Goal: Task Accomplishment & Management: Use online tool/utility

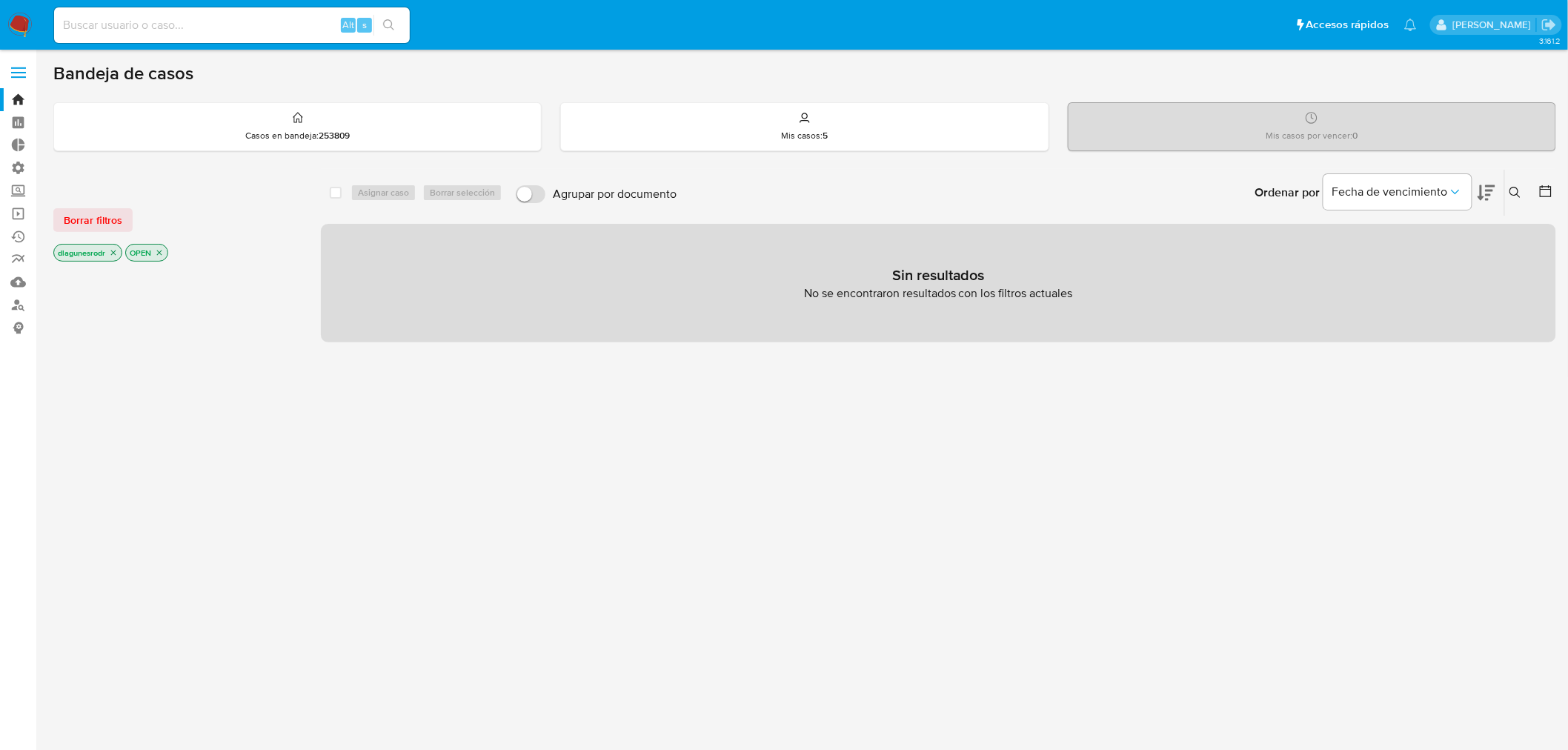
drag, startPoint x: 76, startPoint y: 218, endPoint x: 100, endPoint y: 222, distance: 24.3
click at [76, 218] on span "Borrar filtros" at bounding box center [93, 220] width 59 height 21
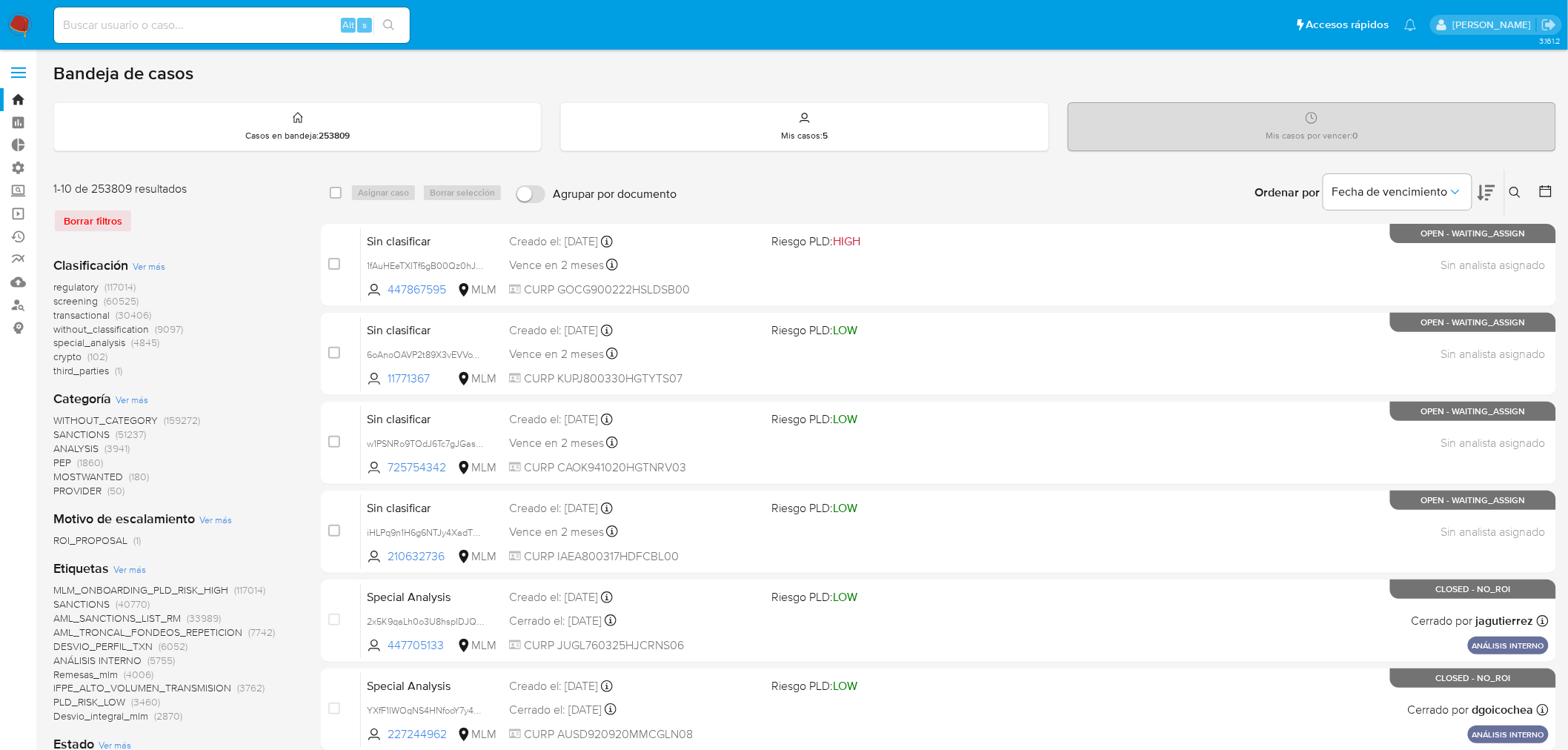
click at [1518, 193] on icon at bounding box center [1515, 193] width 12 height 12
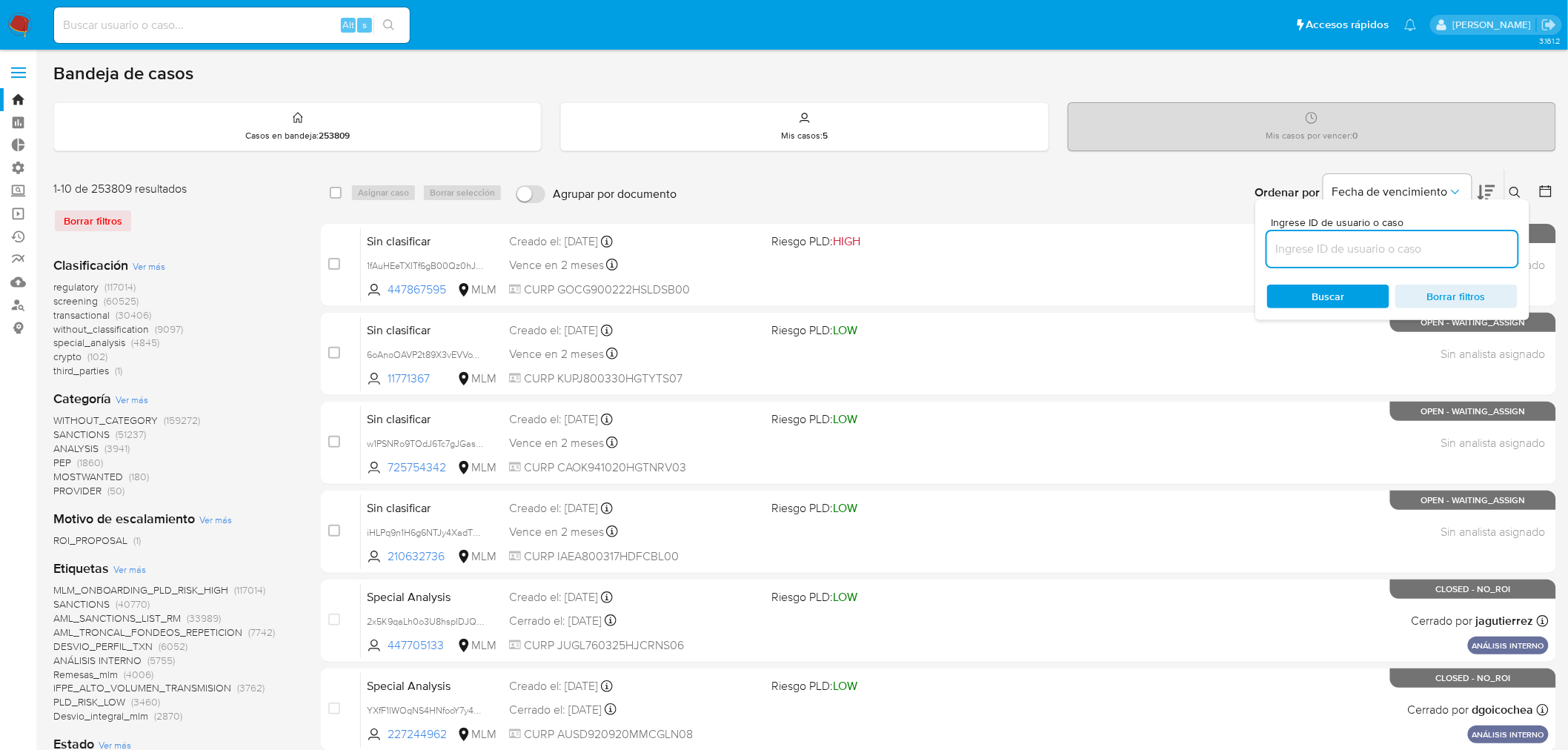
click at [1303, 245] on input at bounding box center [1392, 249] width 250 height 19
type input "pftjJ36wllZnGGAyxS71tP5X"
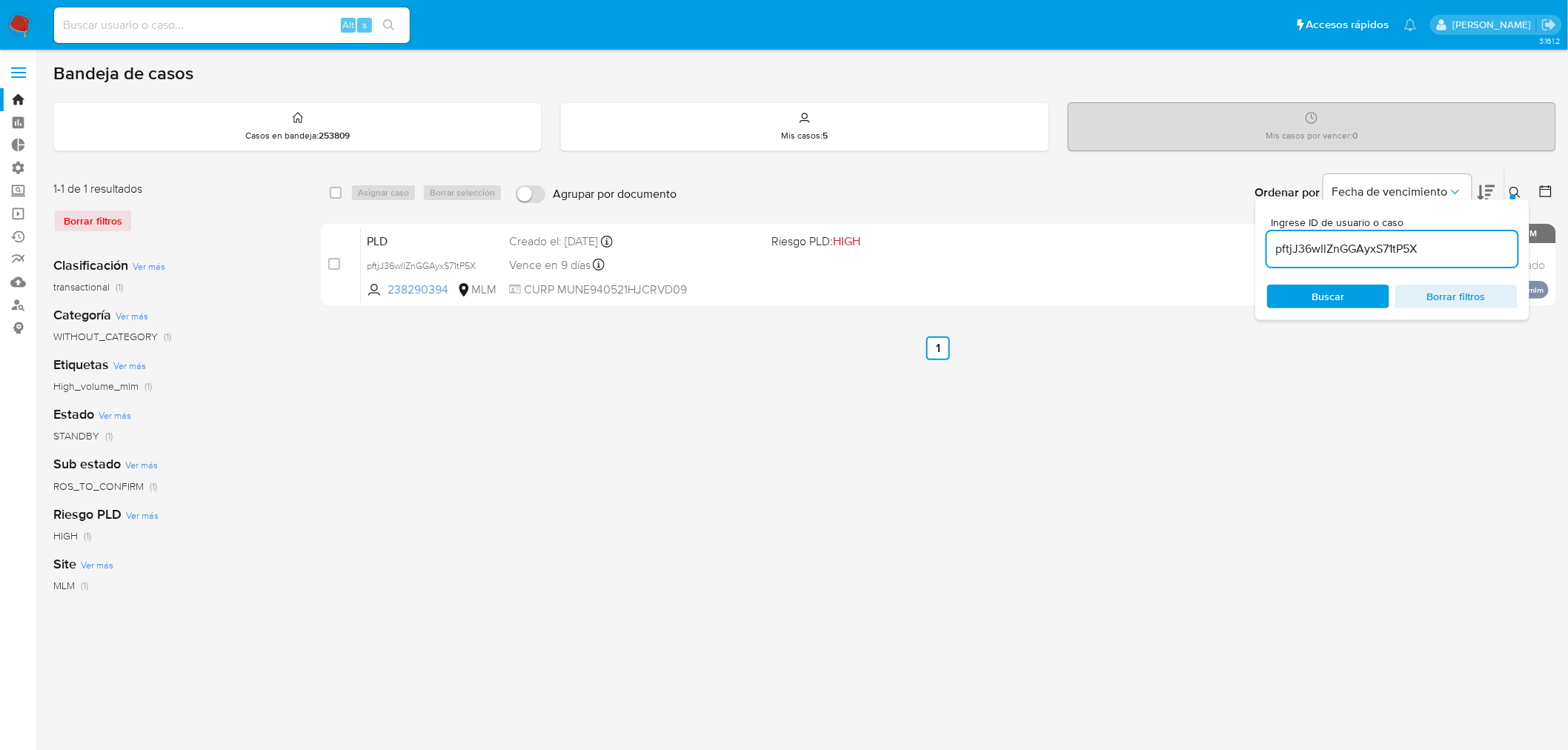
click at [1519, 191] on icon at bounding box center [1515, 193] width 12 height 12
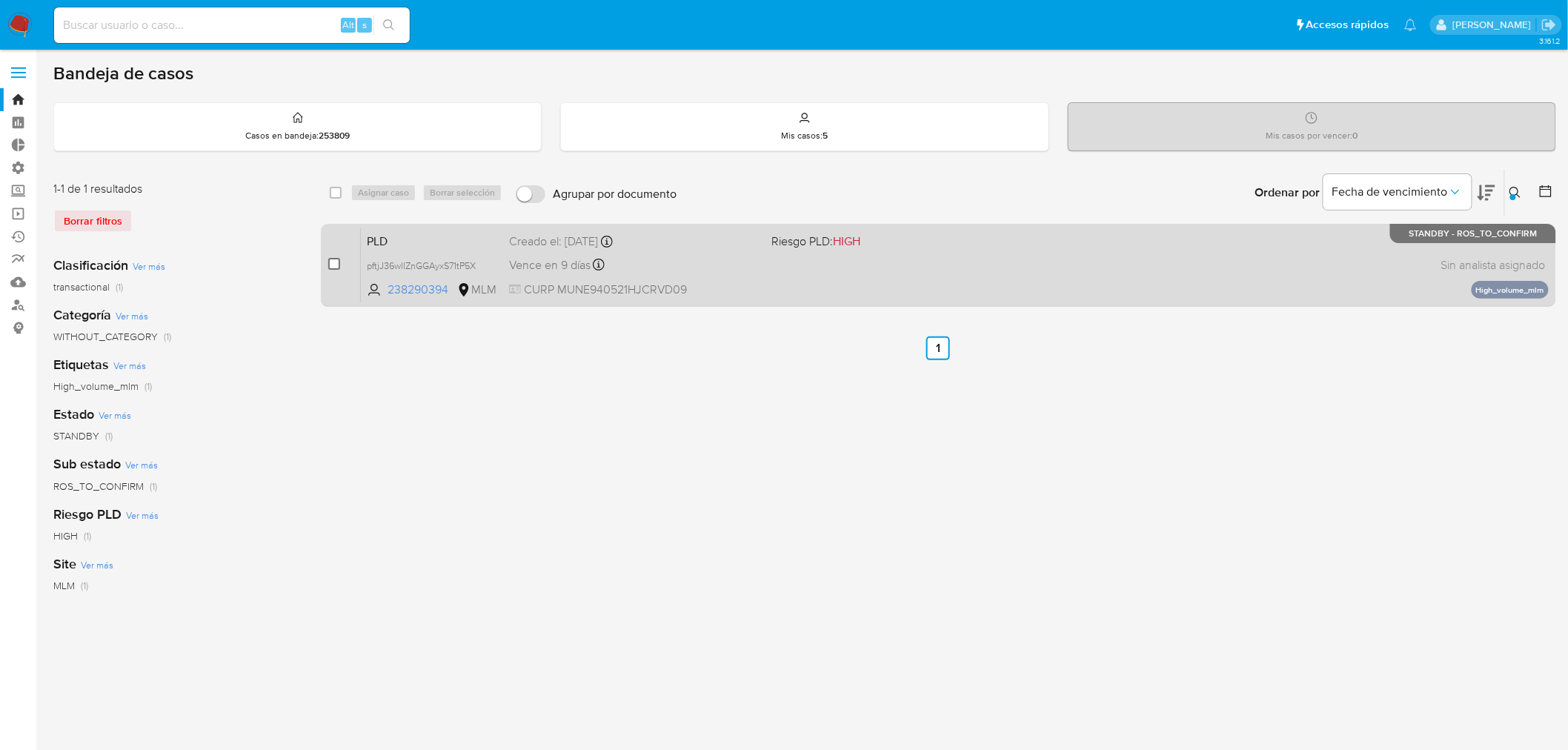
click at [330, 262] on input "checkbox" at bounding box center [334, 264] width 12 height 12
checkbox input "true"
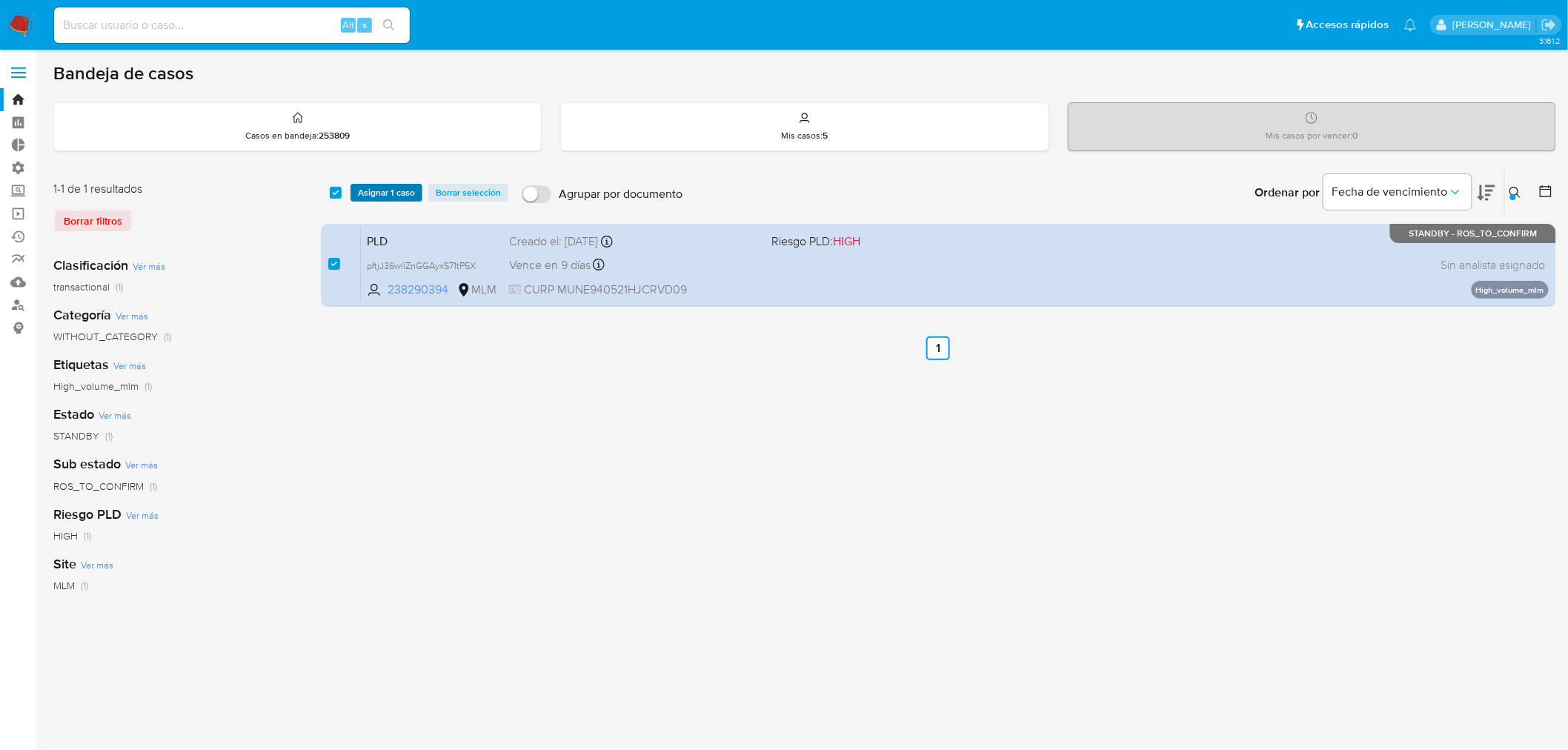
click at [379, 188] on span "Asignar 1 caso" at bounding box center [386, 193] width 57 height 15
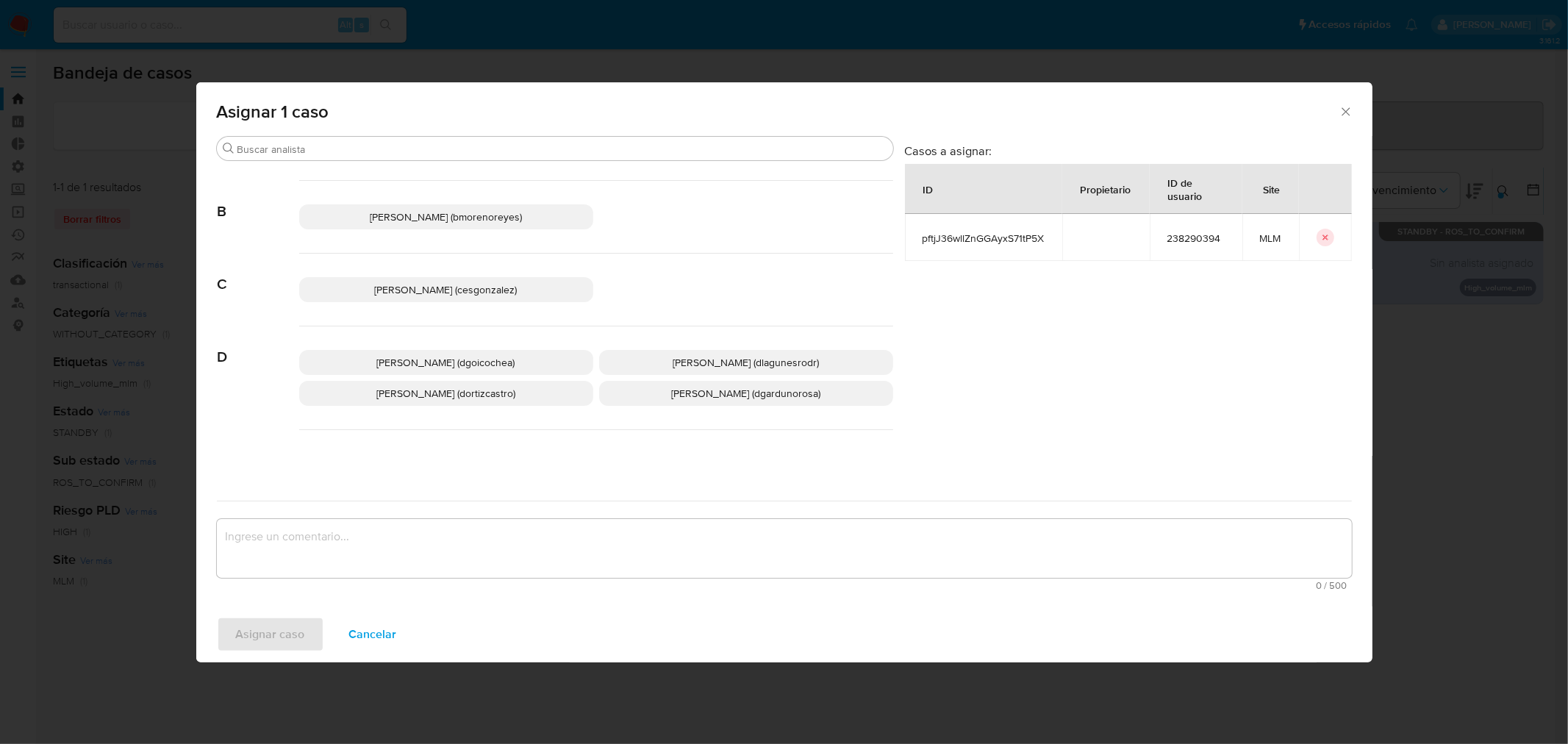
scroll to position [163, 0]
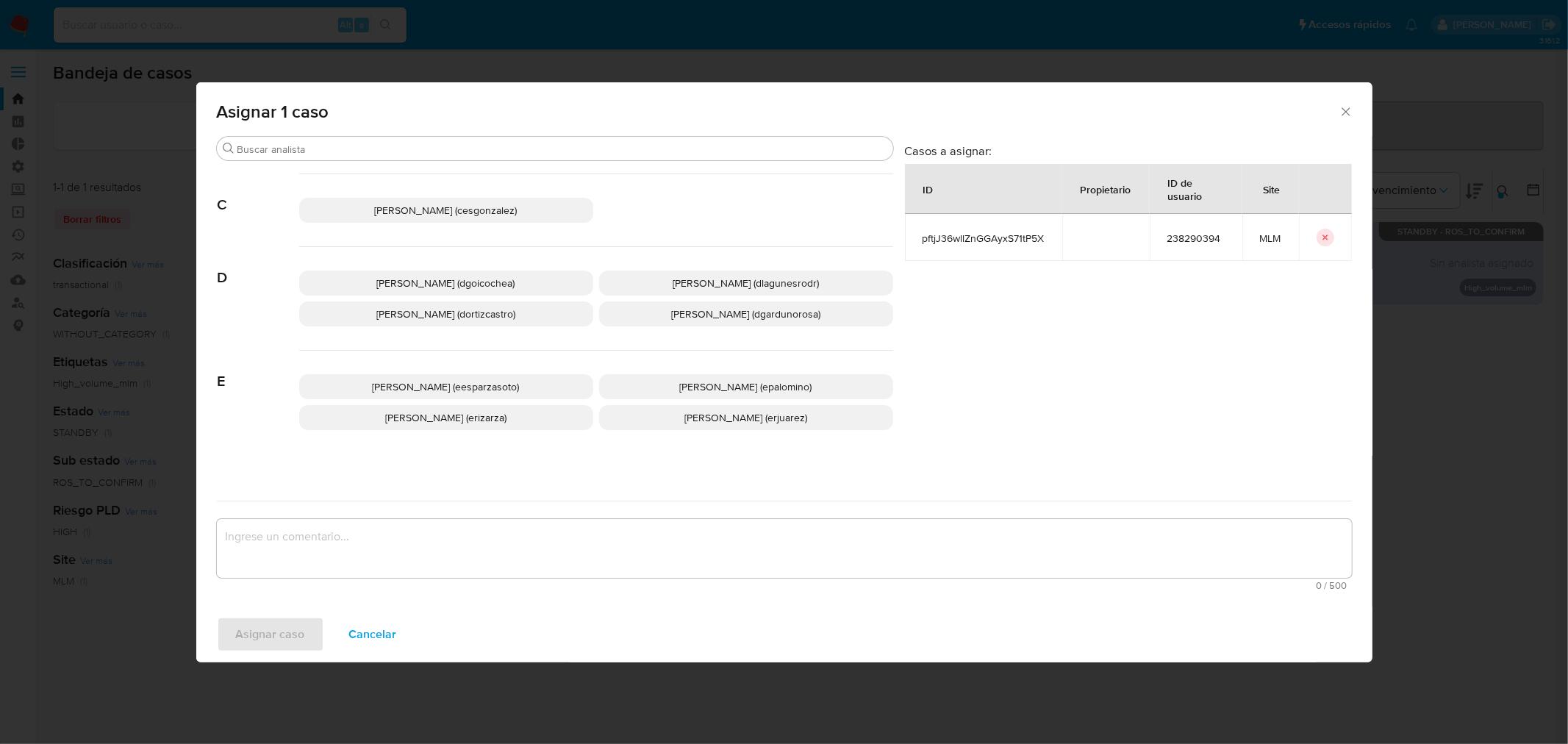
click at [640, 293] on p "[PERSON_NAME] (dlagunesrodr)" at bounding box center [746, 283] width 294 height 25
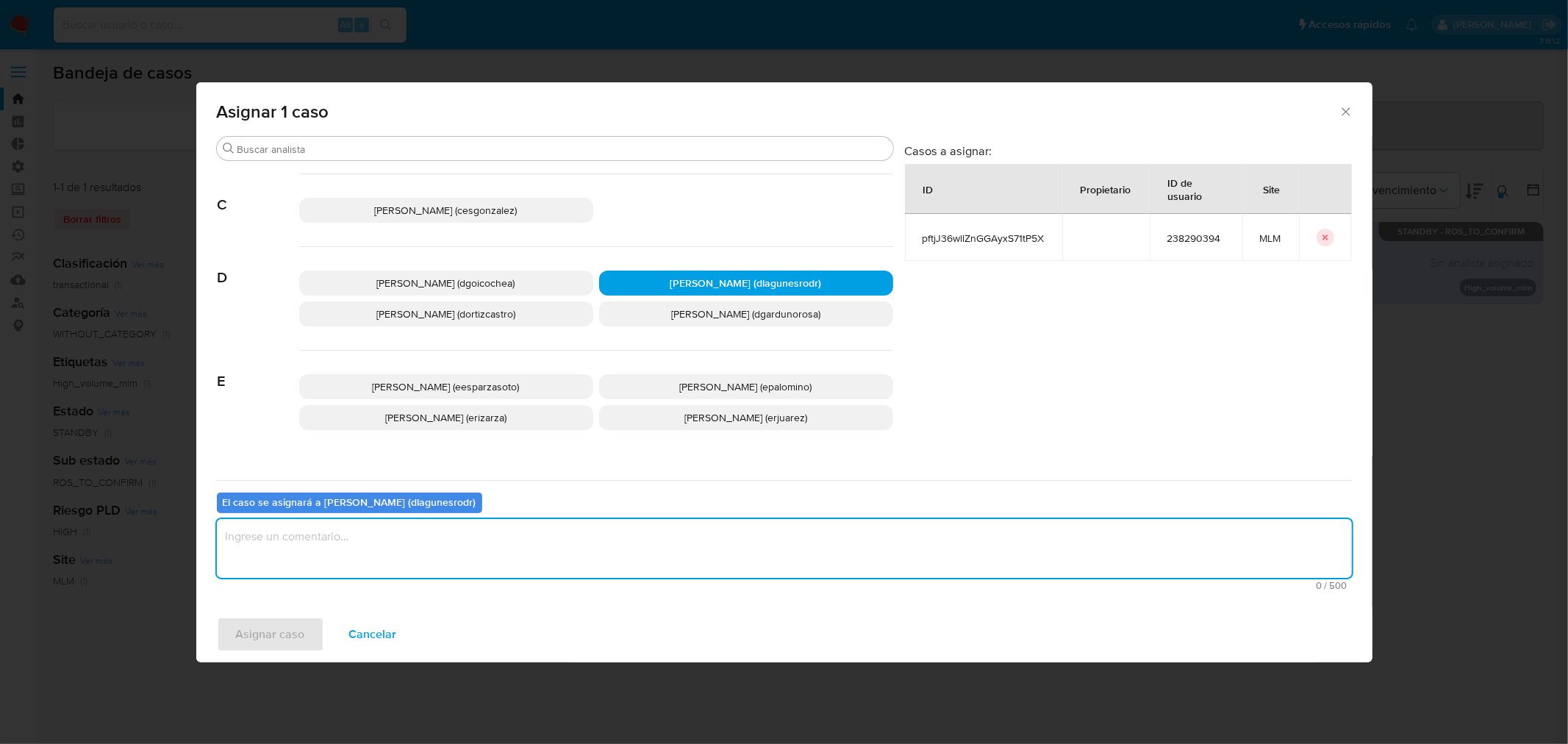
click at [534, 554] on textarea "assign-modal" at bounding box center [784, 548] width 1135 height 59
type textarea "Reporte 24 horas"
click at [305, 636] on button "Asignar caso" at bounding box center [271, 634] width 107 height 35
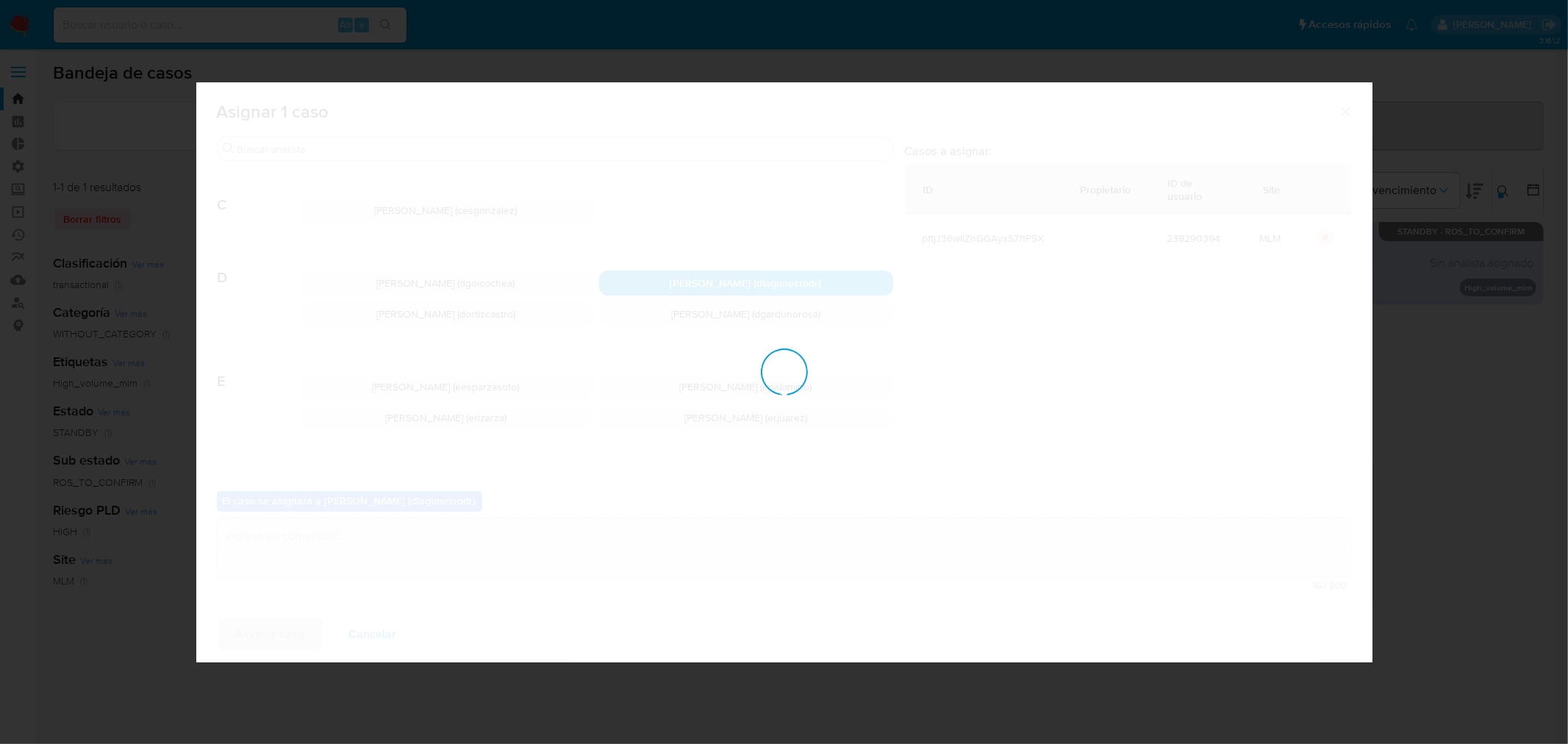
checkbox input "false"
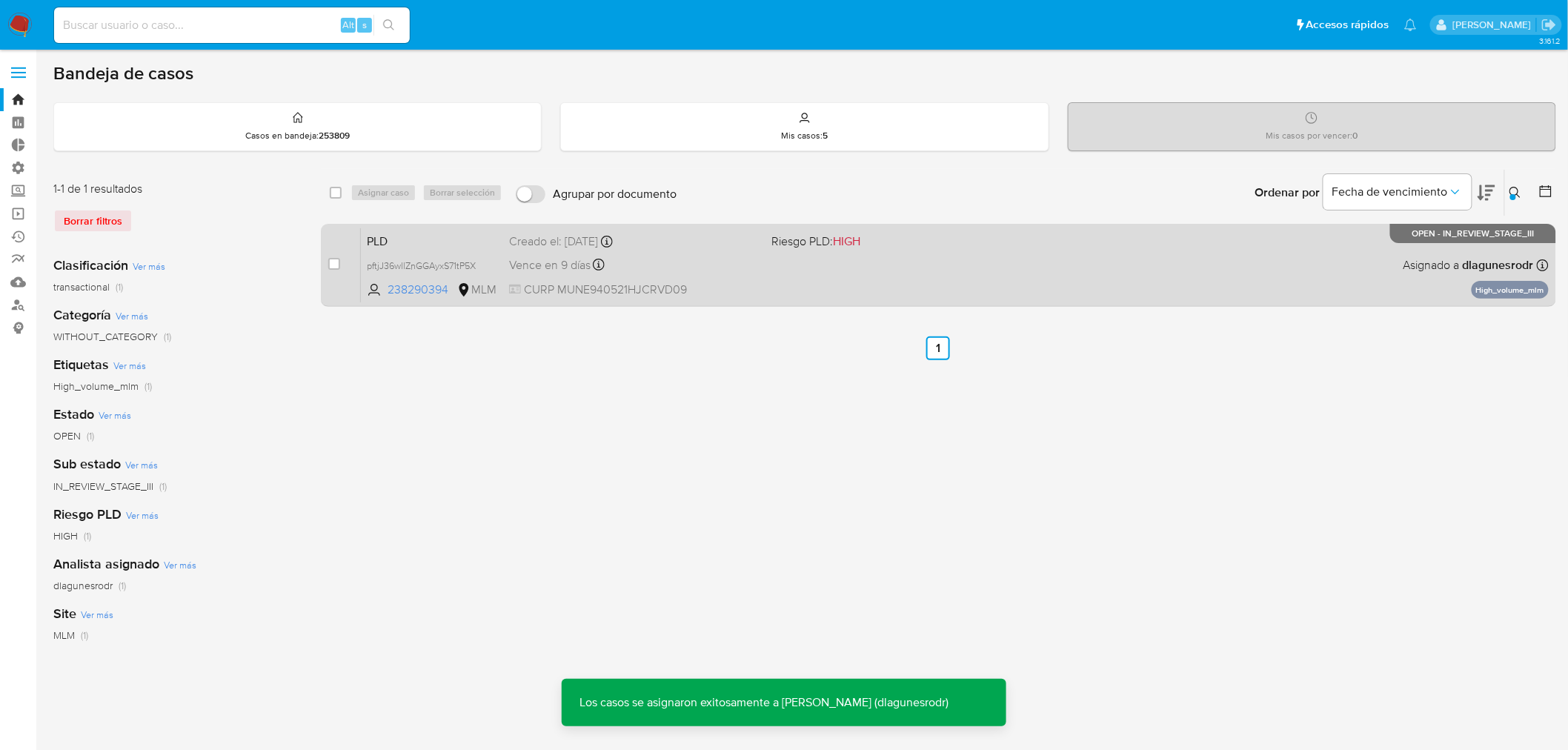
click at [468, 241] on span "PLD" at bounding box center [432, 240] width 130 height 19
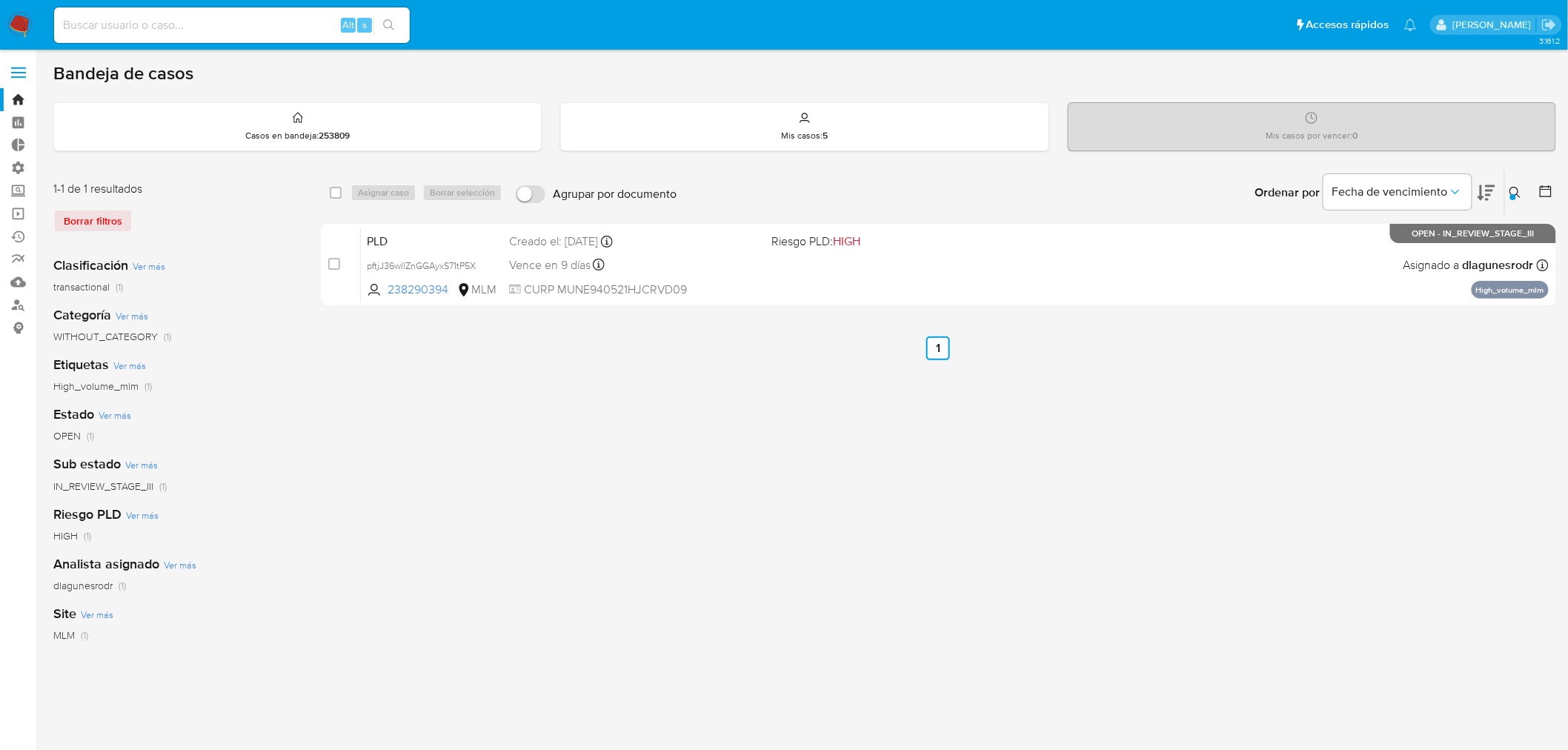
click at [1515, 190] on icon at bounding box center [1515, 193] width 12 height 12
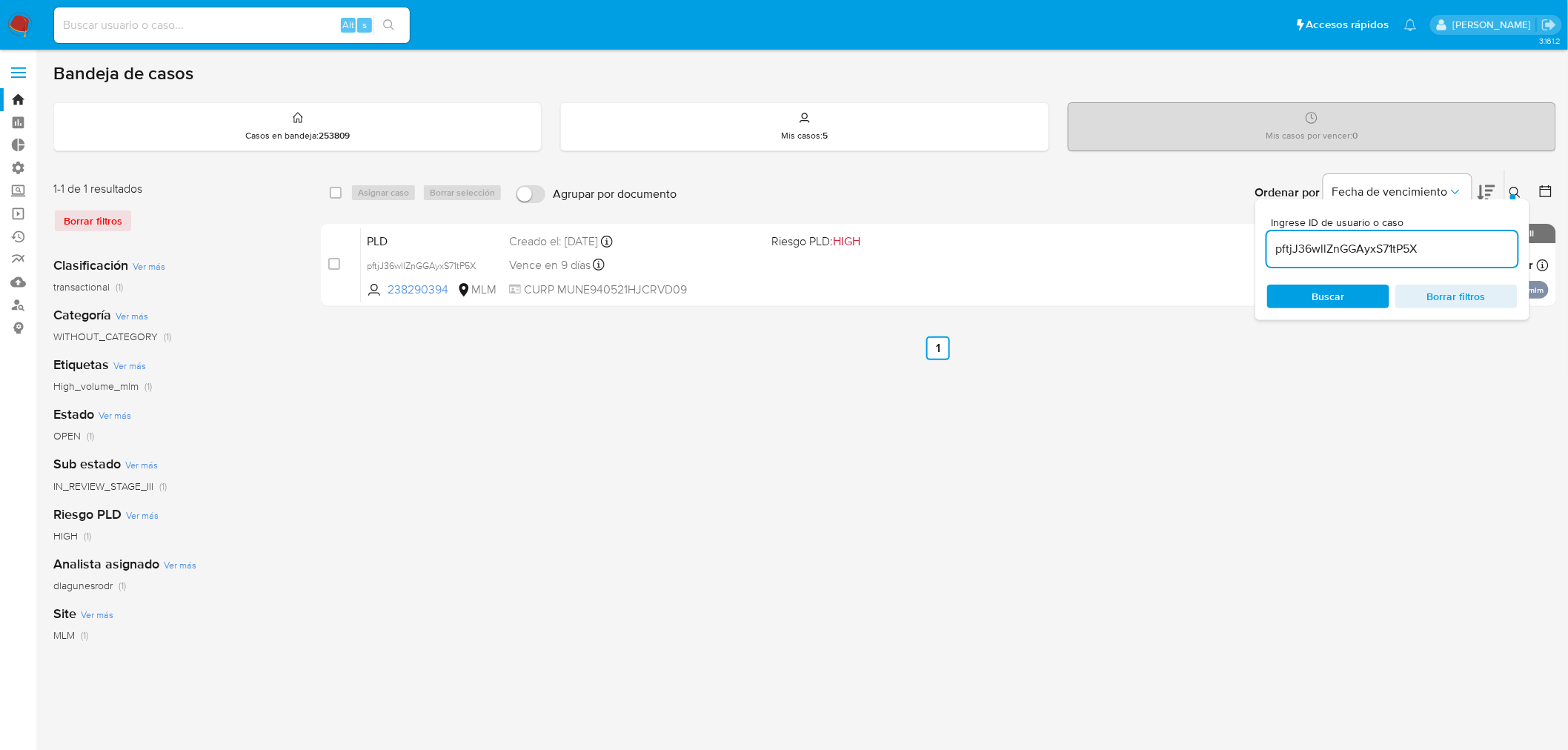
drag, startPoint x: 1425, startPoint y: 250, endPoint x: 1275, endPoint y: 248, distance: 150.0
click at [1275, 248] on input "pftjJ36wllZnGGAyxS71tP5X" at bounding box center [1392, 249] width 250 height 19
type input "knRAAoipnxxwMtyF986frfrD"
click at [1522, 190] on button at bounding box center [1517, 193] width 24 height 18
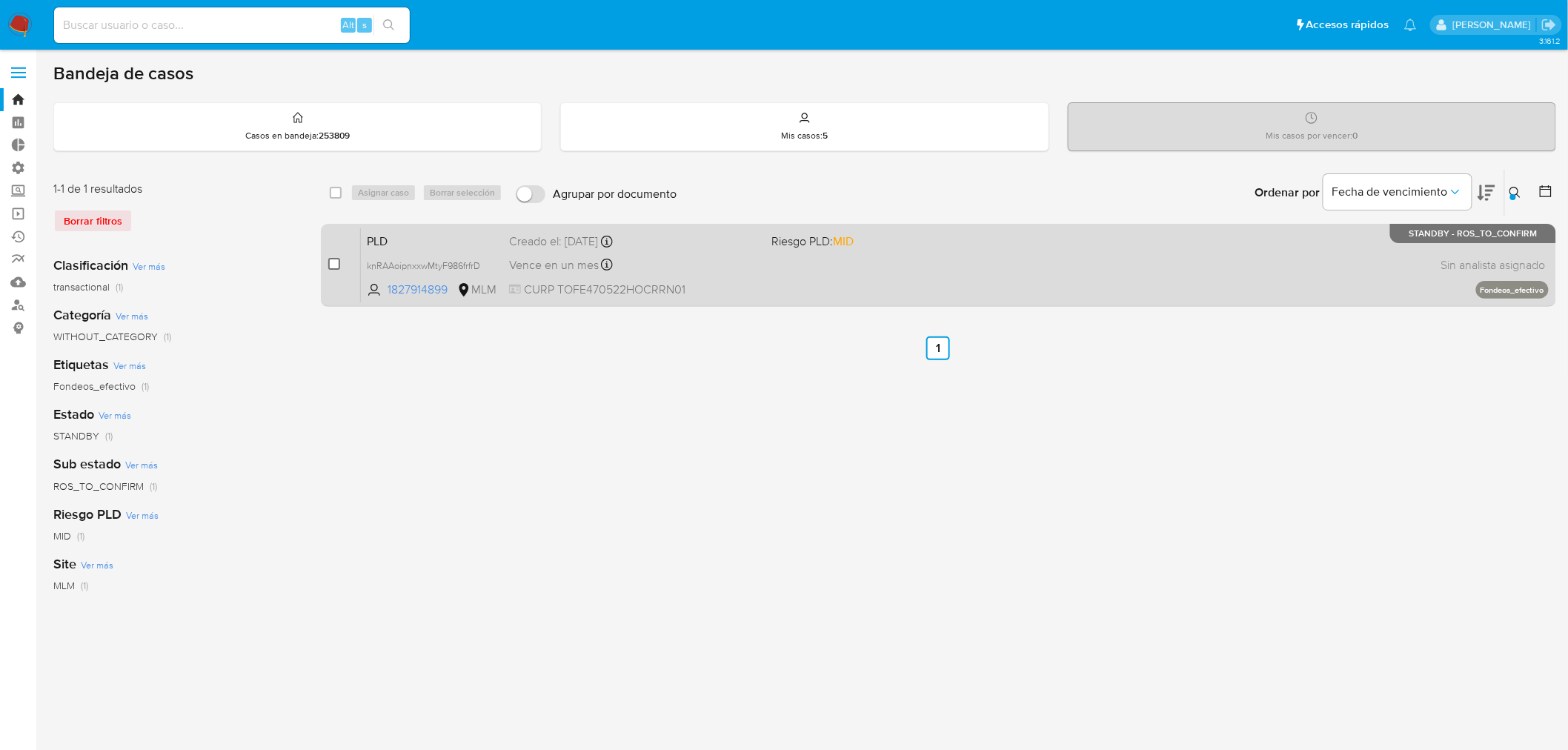
click at [332, 261] on input "checkbox" at bounding box center [334, 264] width 12 height 12
checkbox input "true"
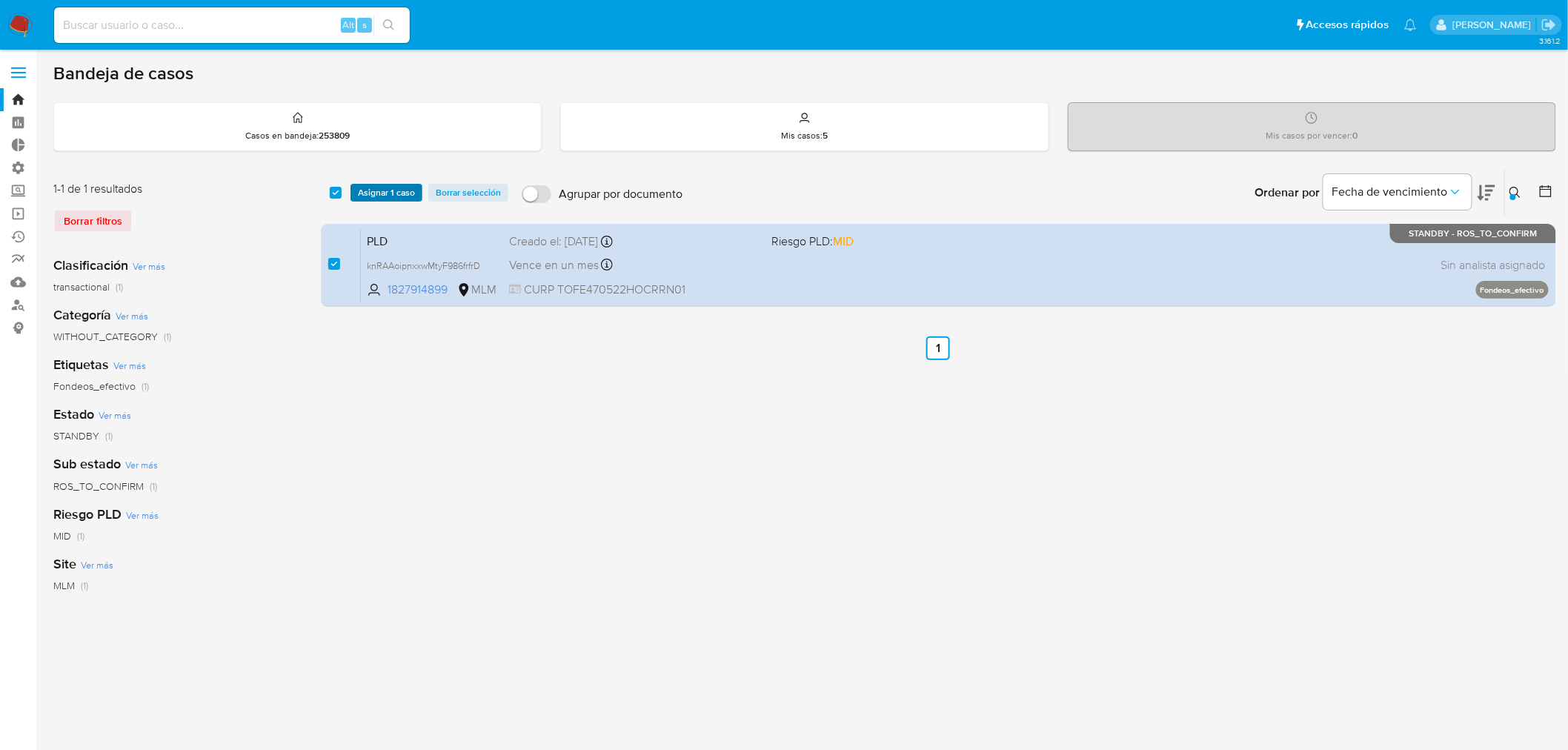
click at [381, 196] on span "Asignar 1 caso" at bounding box center [386, 193] width 57 height 15
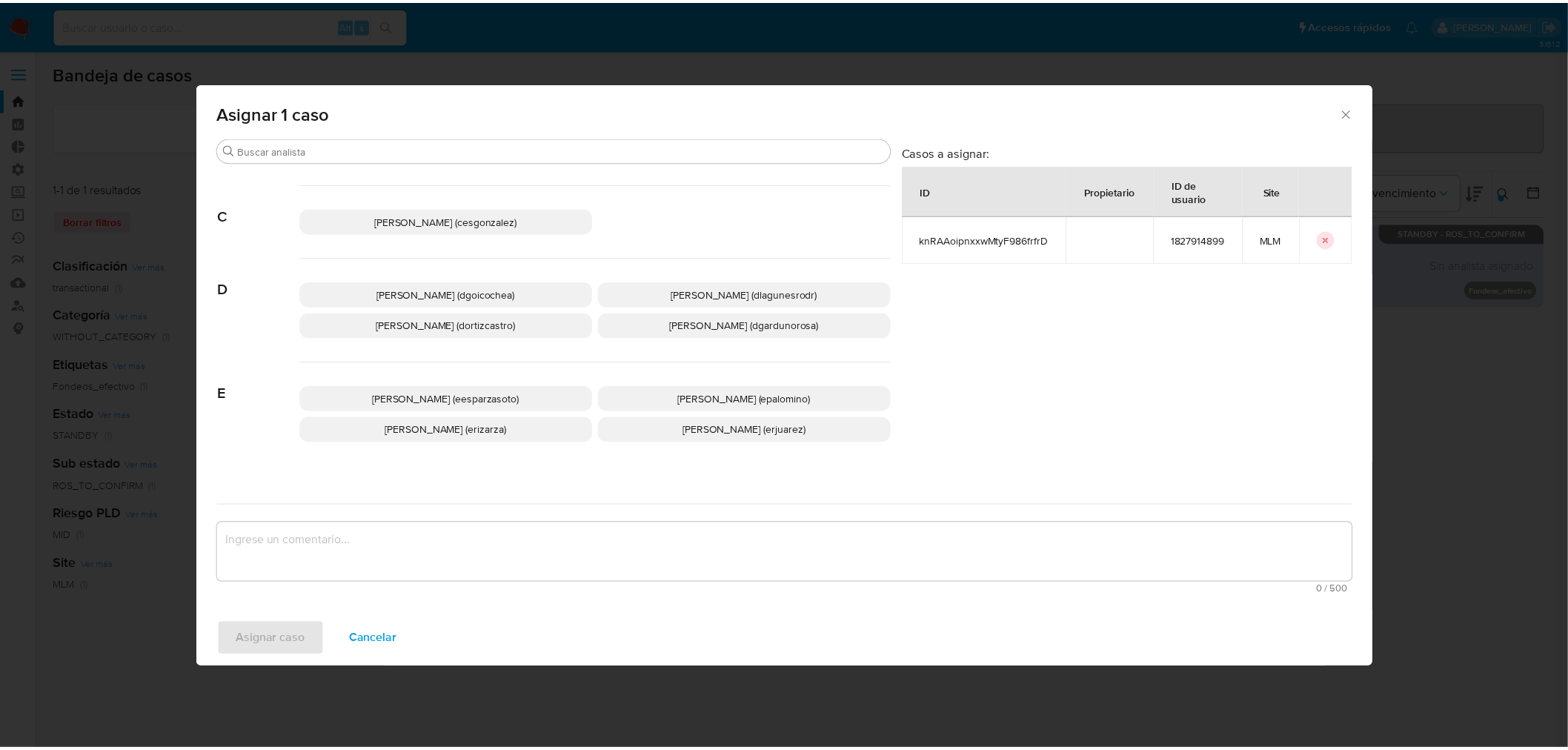
scroll to position [165, 0]
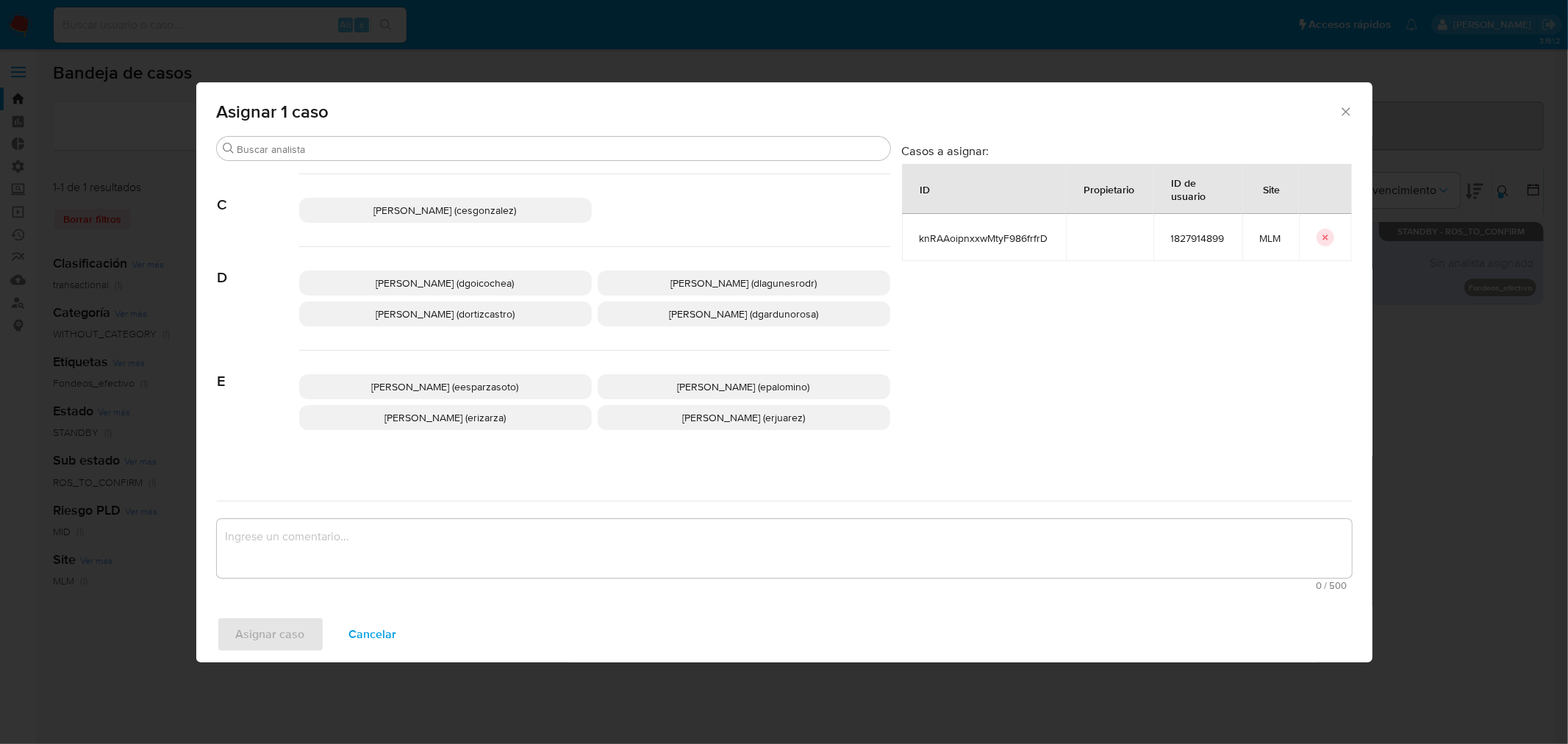
click at [701, 282] on span "[PERSON_NAME] (dlagunesrodr)" at bounding box center [743, 283] width 146 height 15
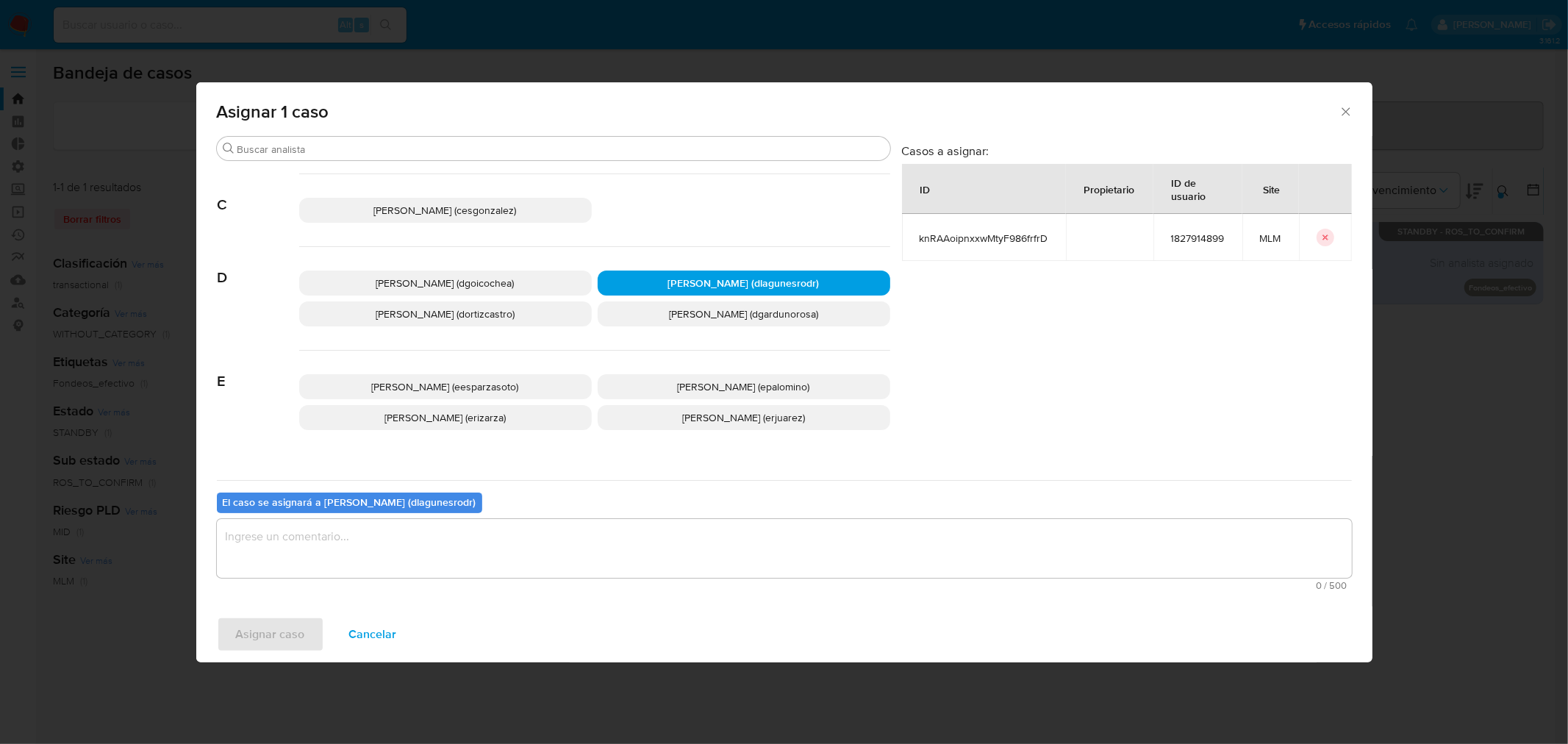
click at [659, 552] on textarea "assign-modal" at bounding box center [784, 548] width 1135 height 59
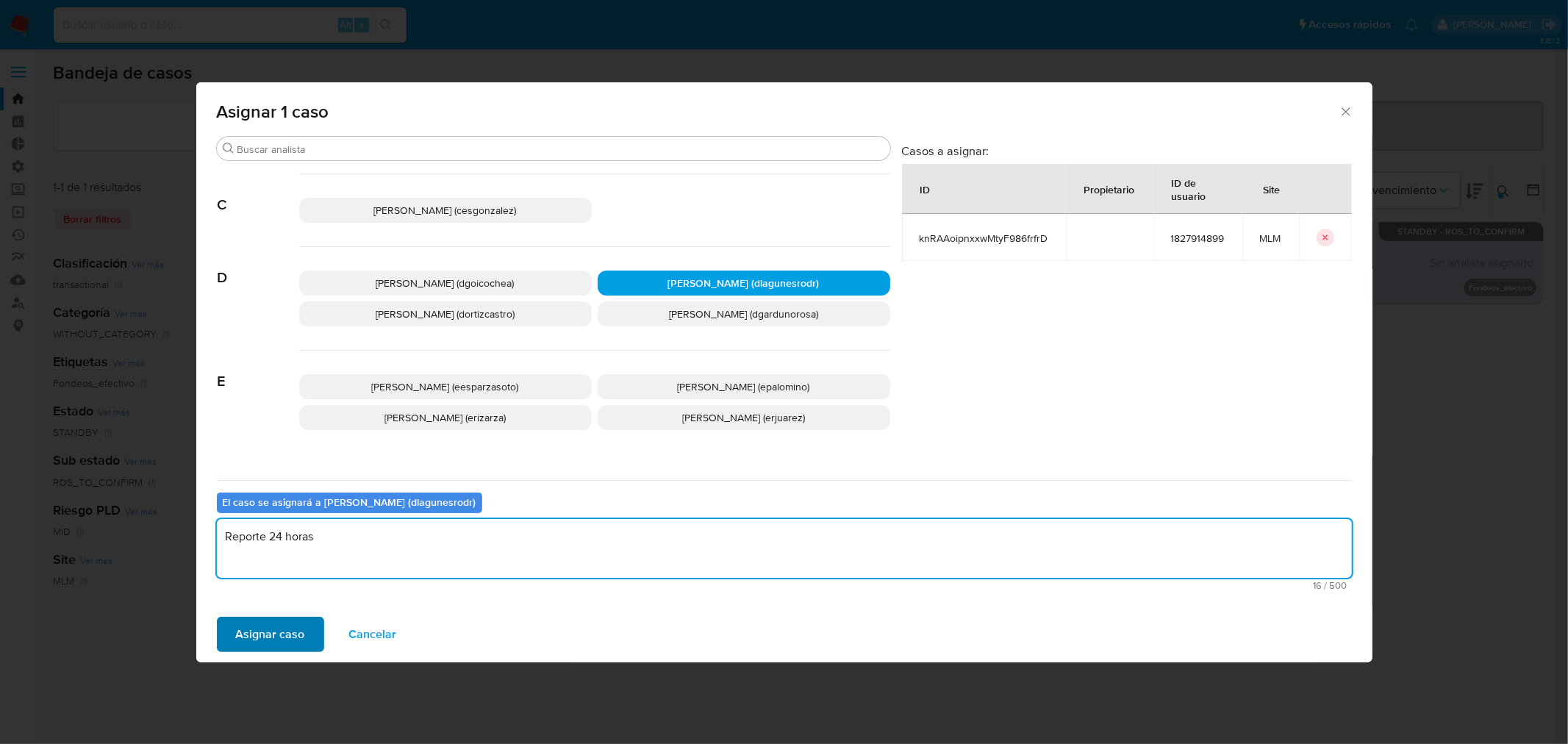
type textarea "Reporte 24 horas"
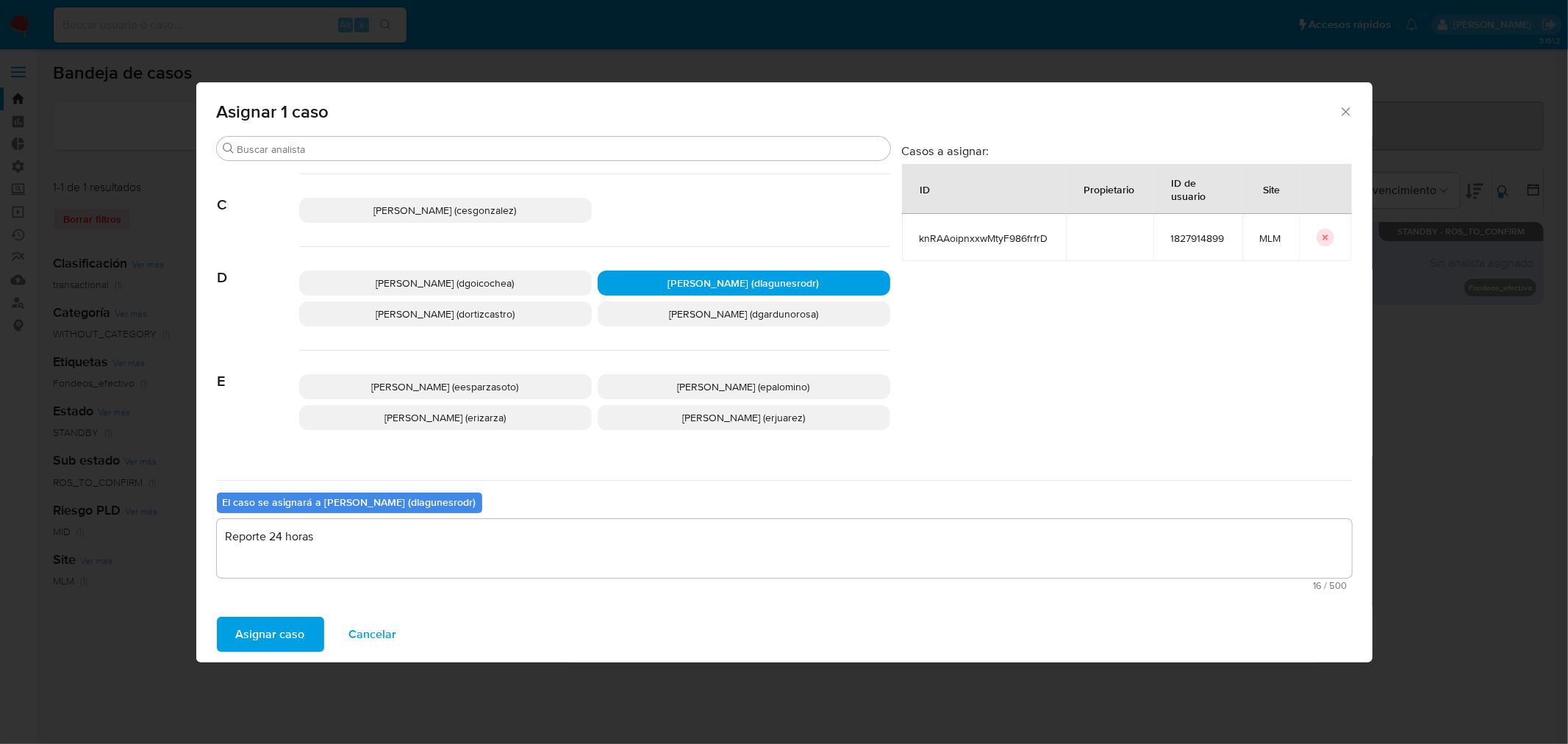
click at [285, 629] on span "Asignar caso" at bounding box center [271, 634] width 69 height 32
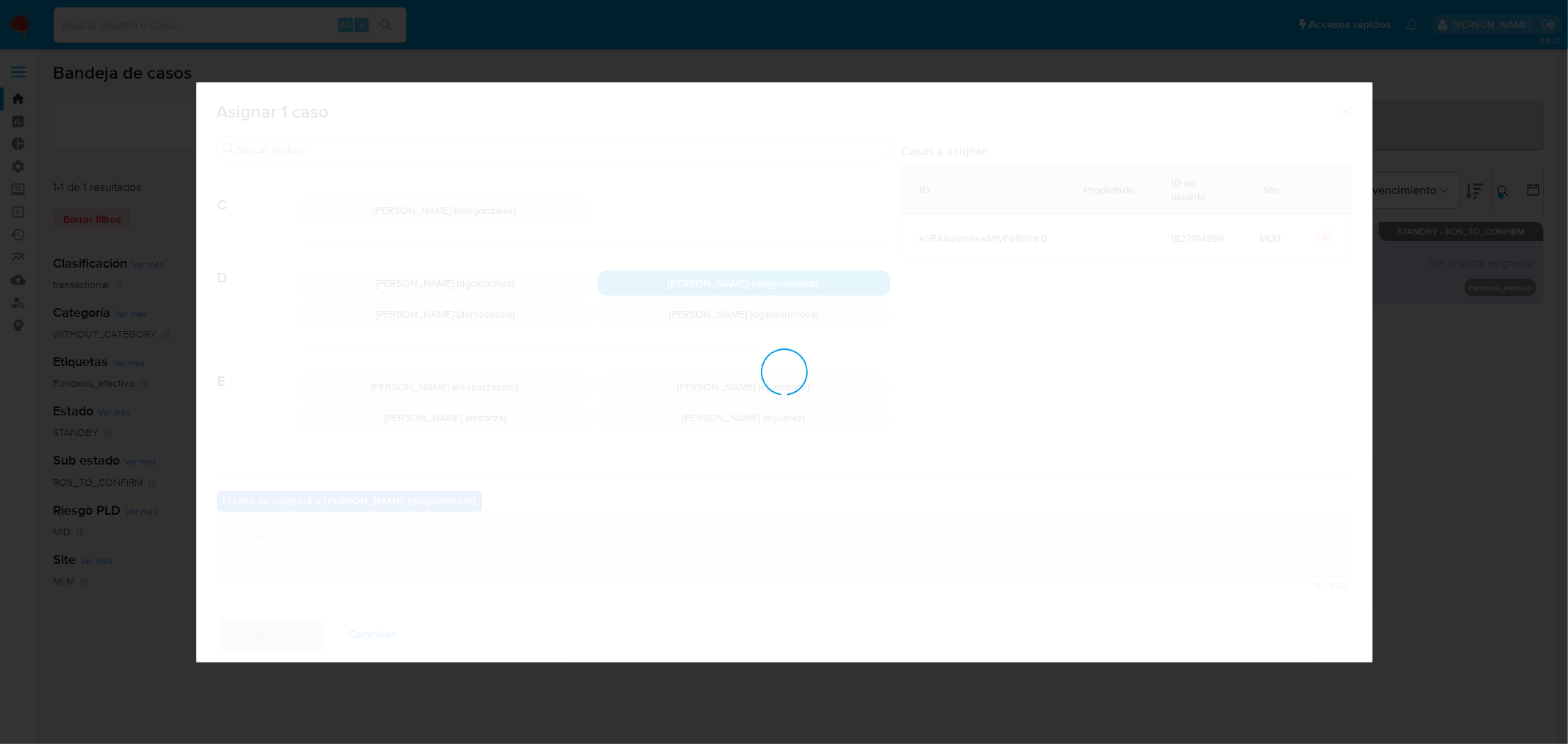
checkbox input "false"
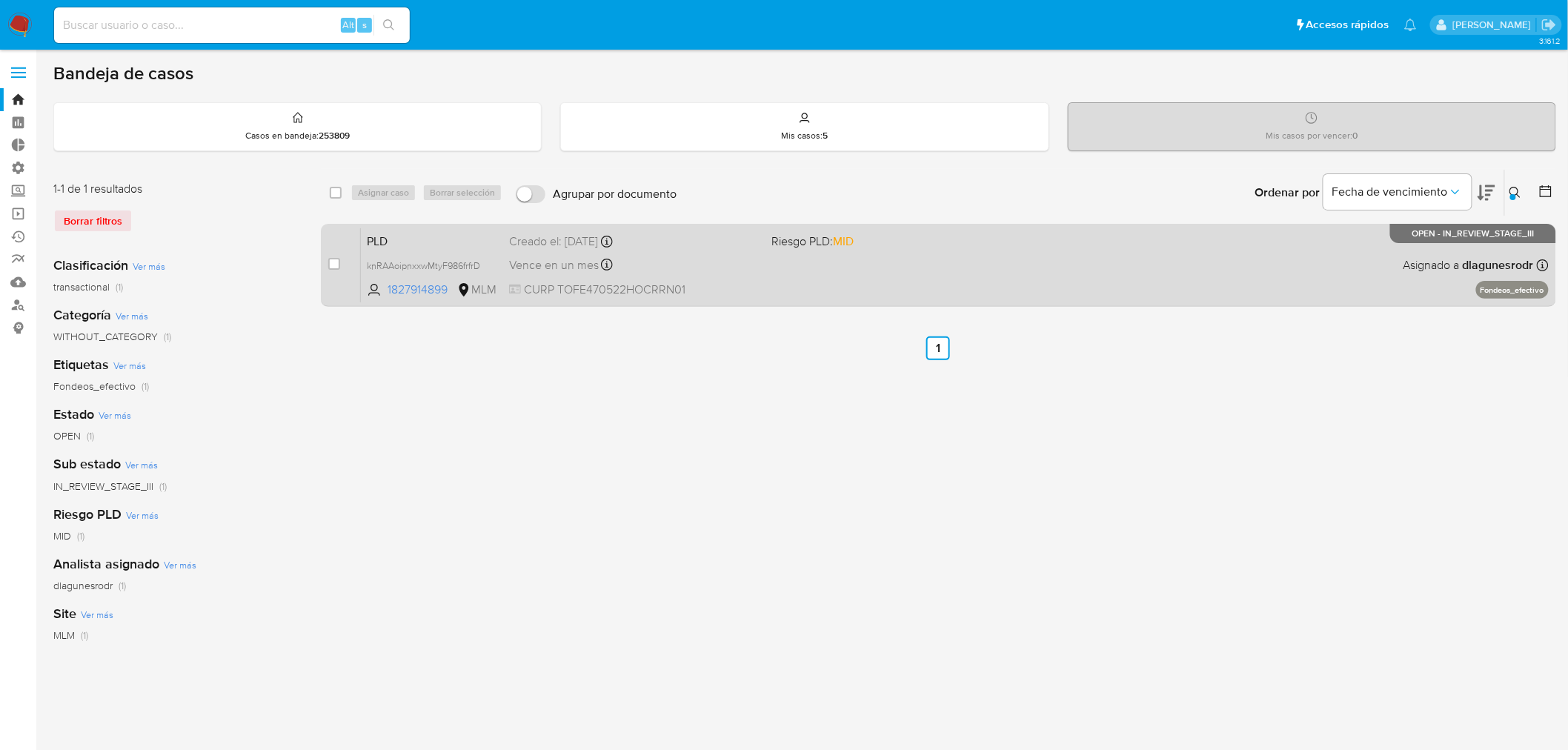
click at [737, 255] on div "Vence en un mes Vence el [DATE] 02:06:24" at bounding box center [634, 265] width 251 height 20
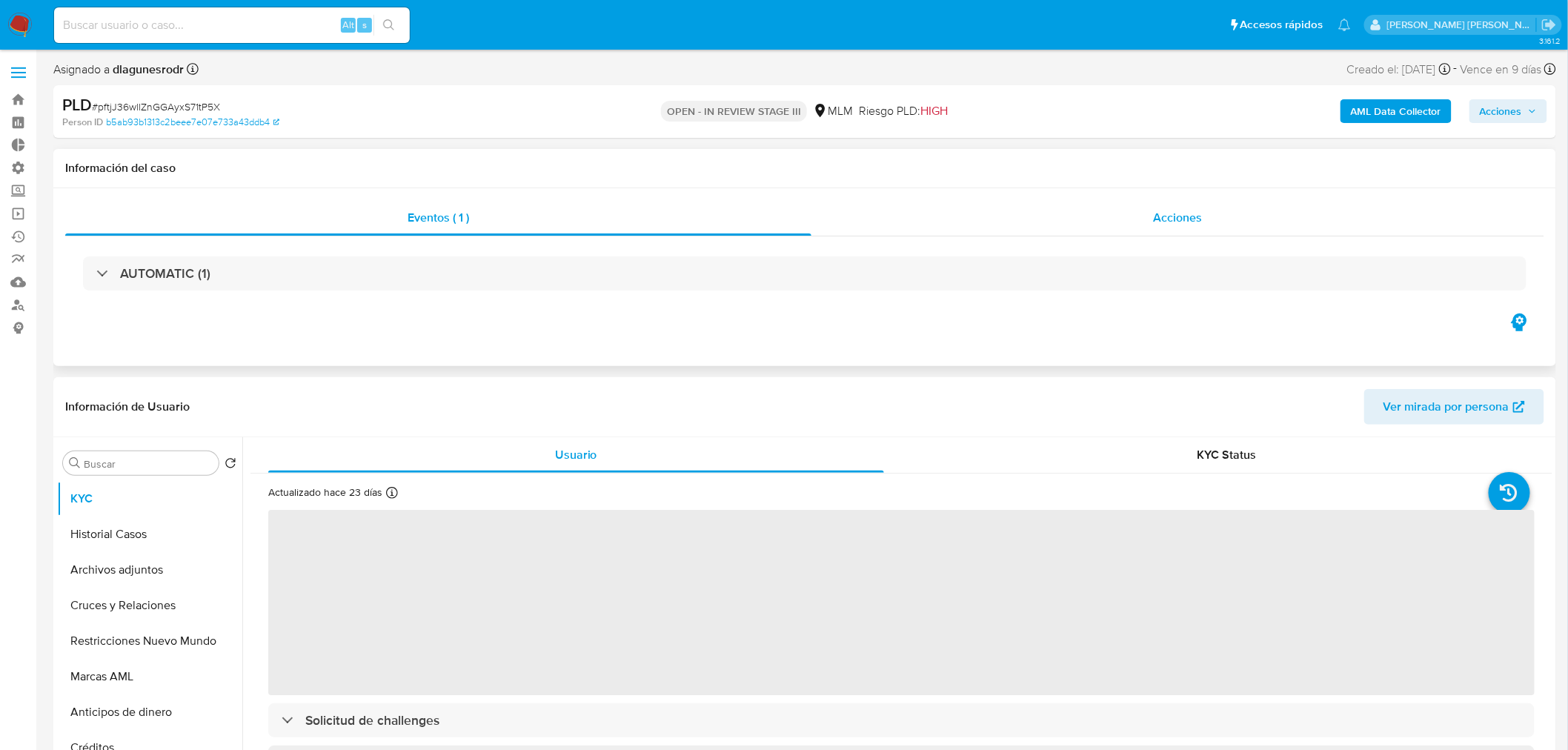
select select "10"
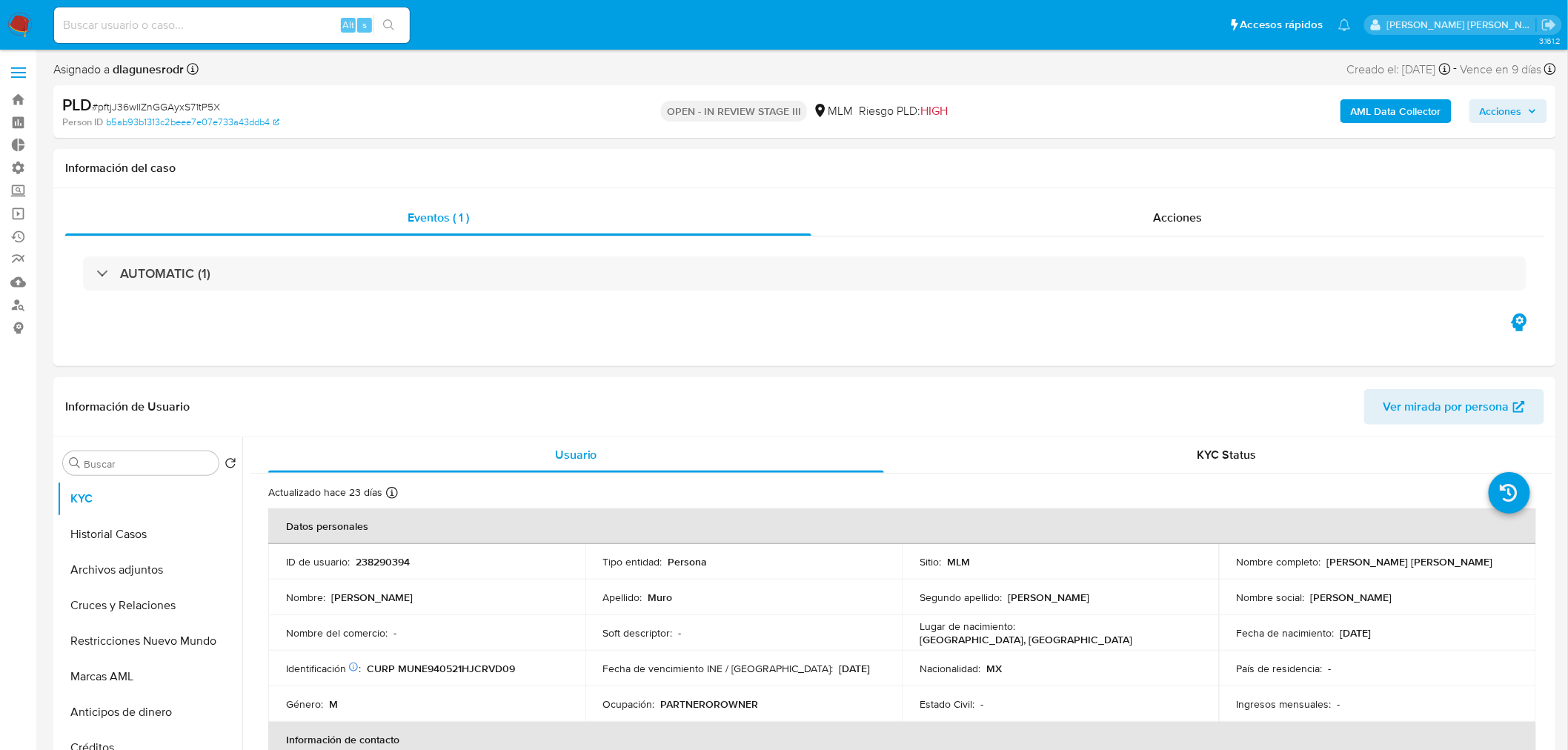
click at [1504, 113] on span "Acciones" at bounding box center [1501, 111] width 42 height 24
click at [1083, 161] on span "Resolución del caso" at bounding box center [1087, 158] width 106 height 17
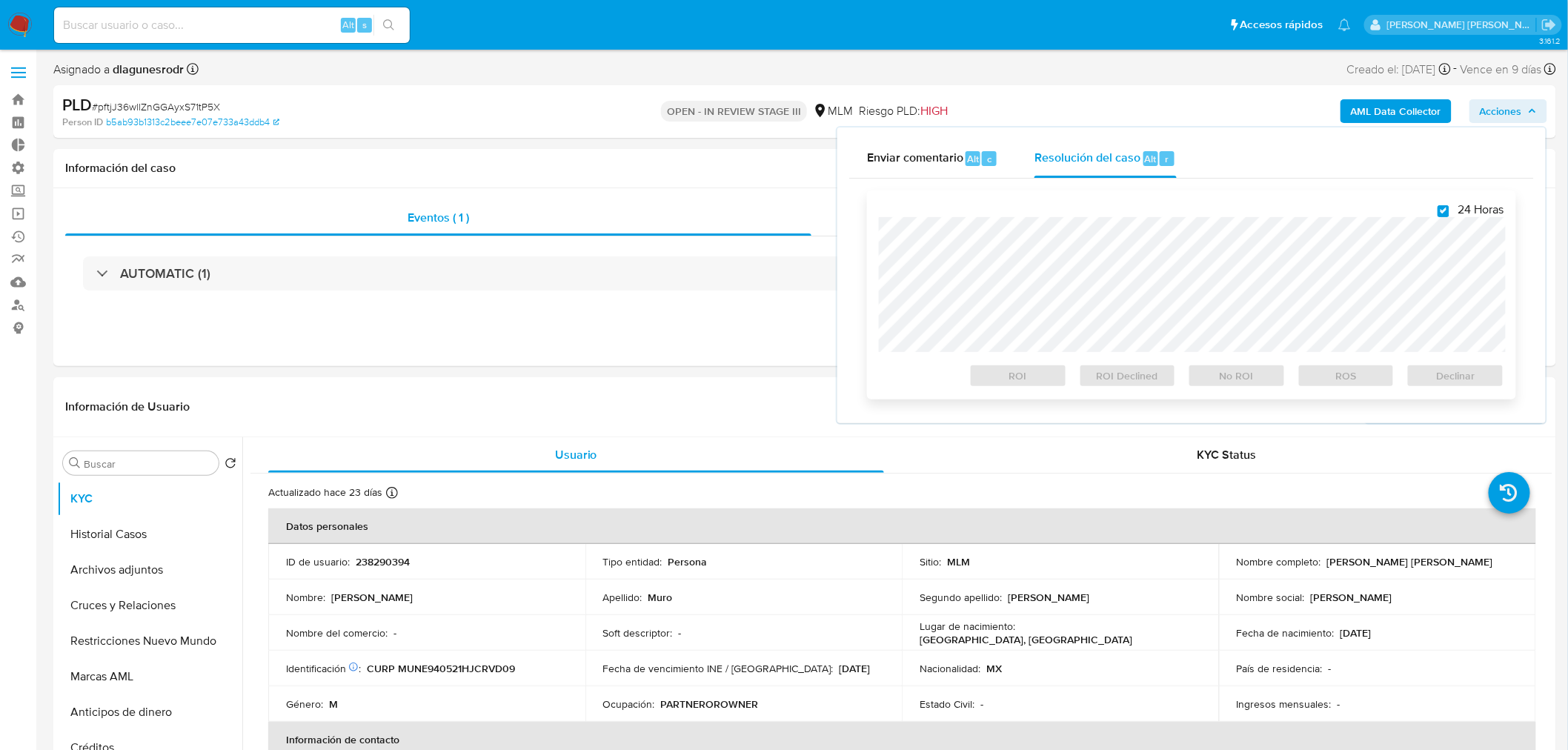
checkbox input "true"
click at [1381, 380] on span "ROS" at bounding box center [1346, 376] width 77 height 21
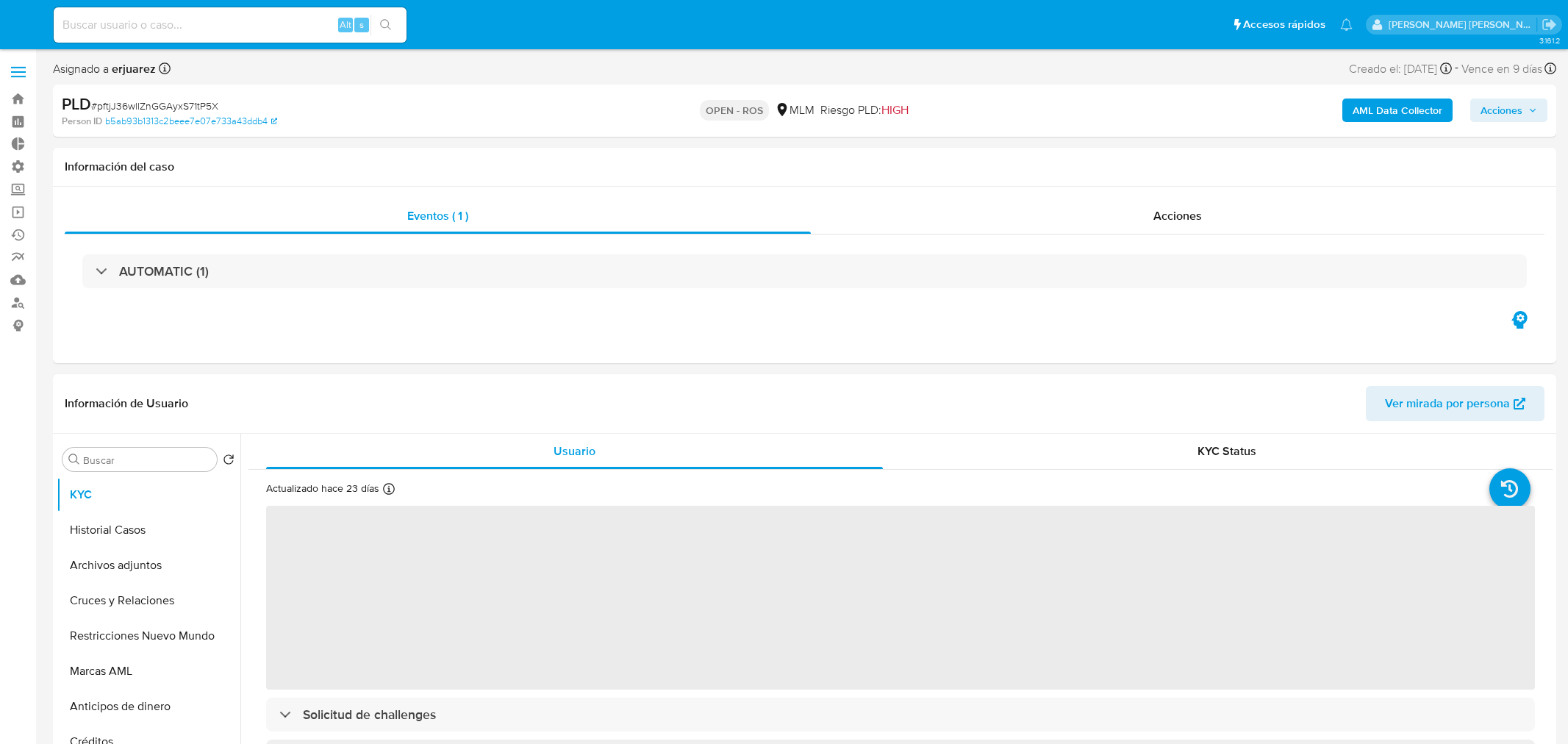
select select "10"
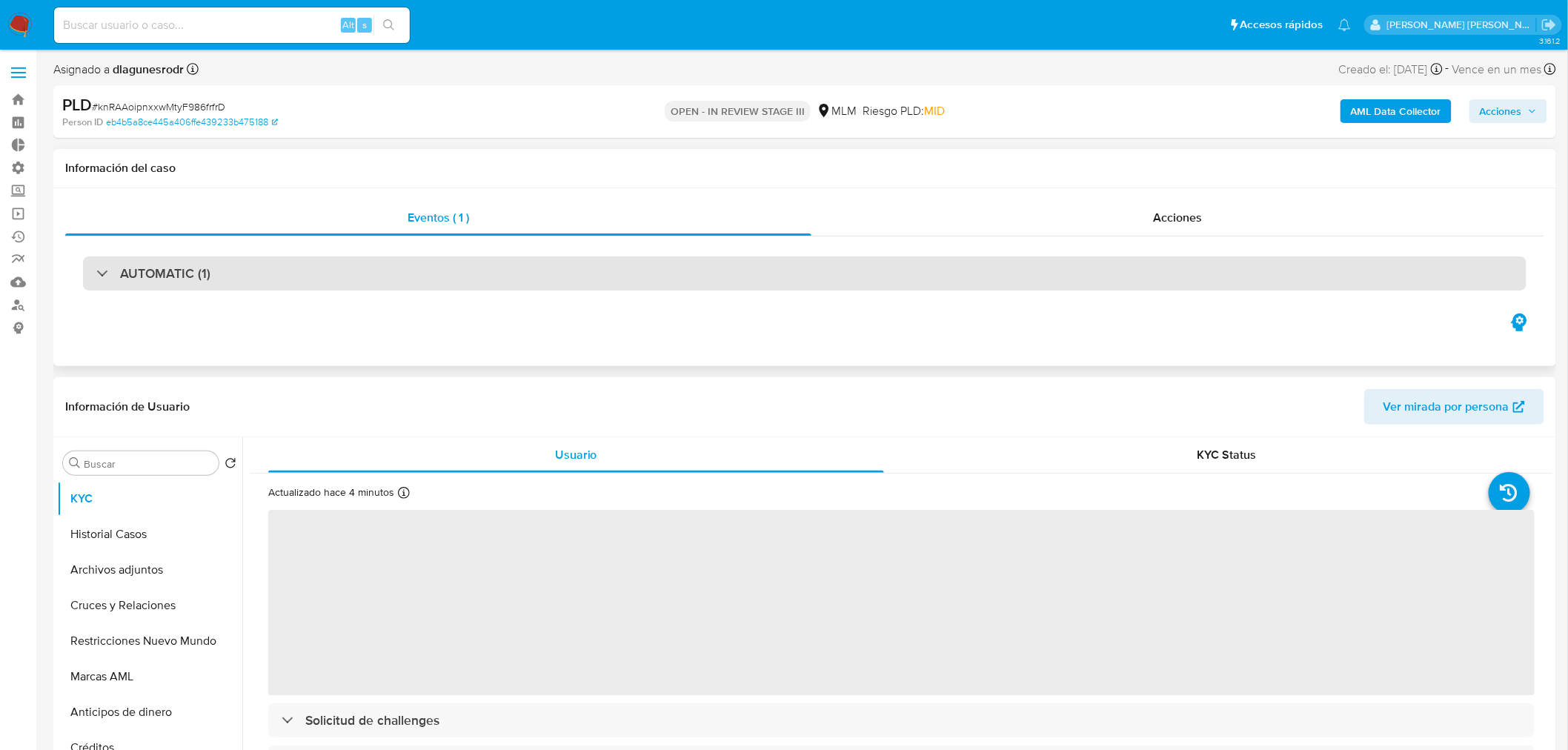
select select "10"
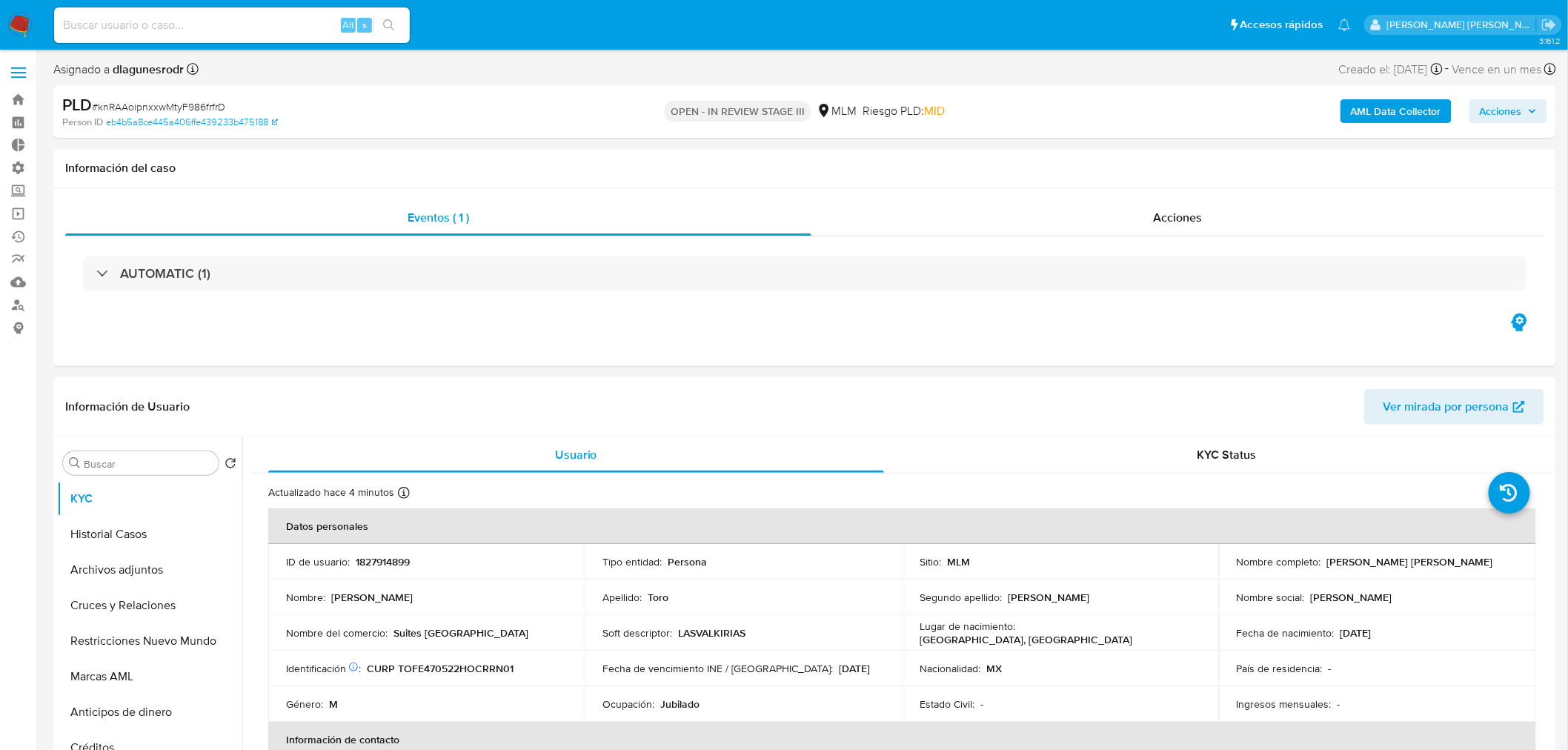
click at [1522, 119] on span "Acciones" at bounding box center [1501, 111] width 42 height 24
click at [1086, 161] on span "Resolución del caso" at bounding box center [1087, 158] width 106 height 17
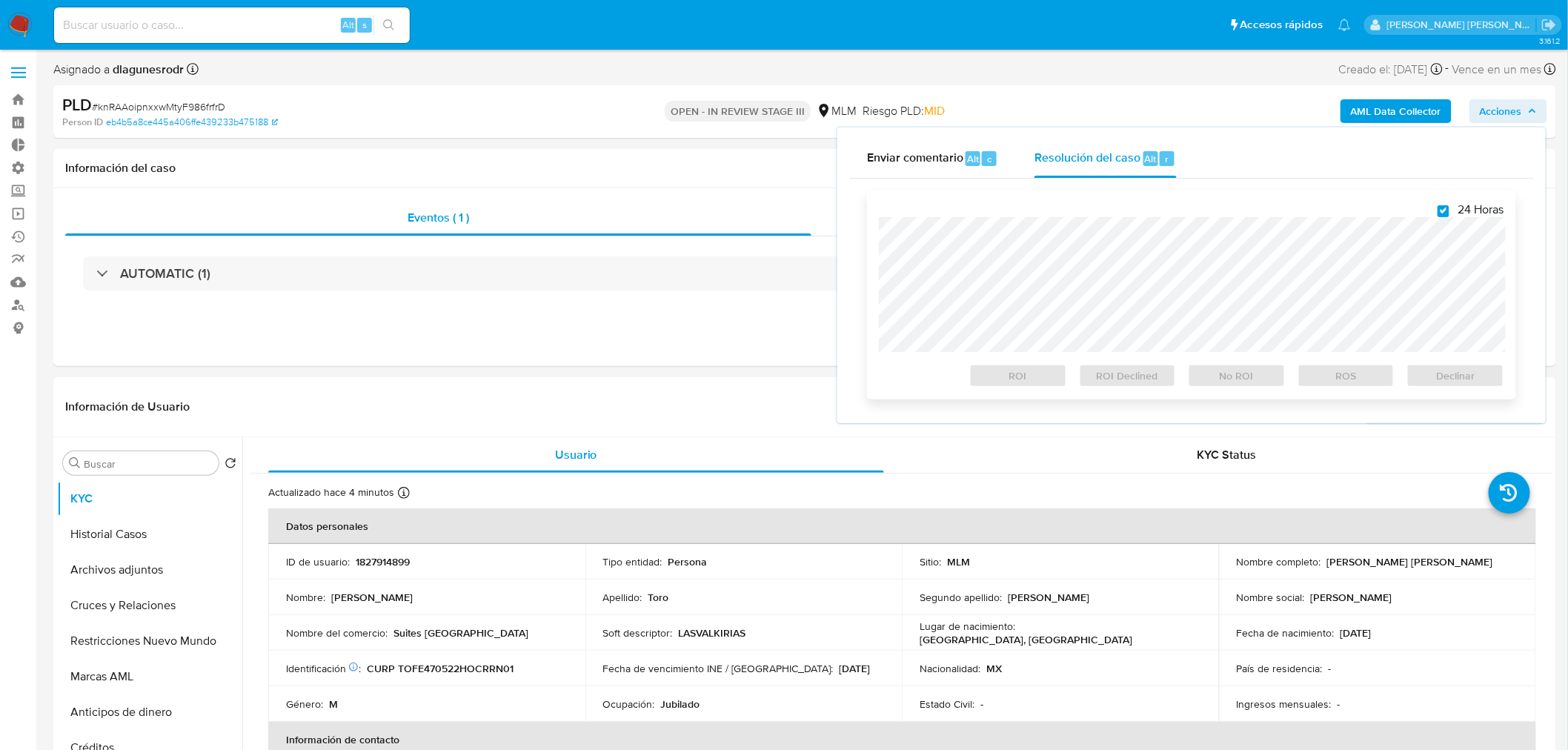
checkbox input "true"
click at [1343, 372] on span "ROS" at bounding box center [1346, 376] width 77 height 21
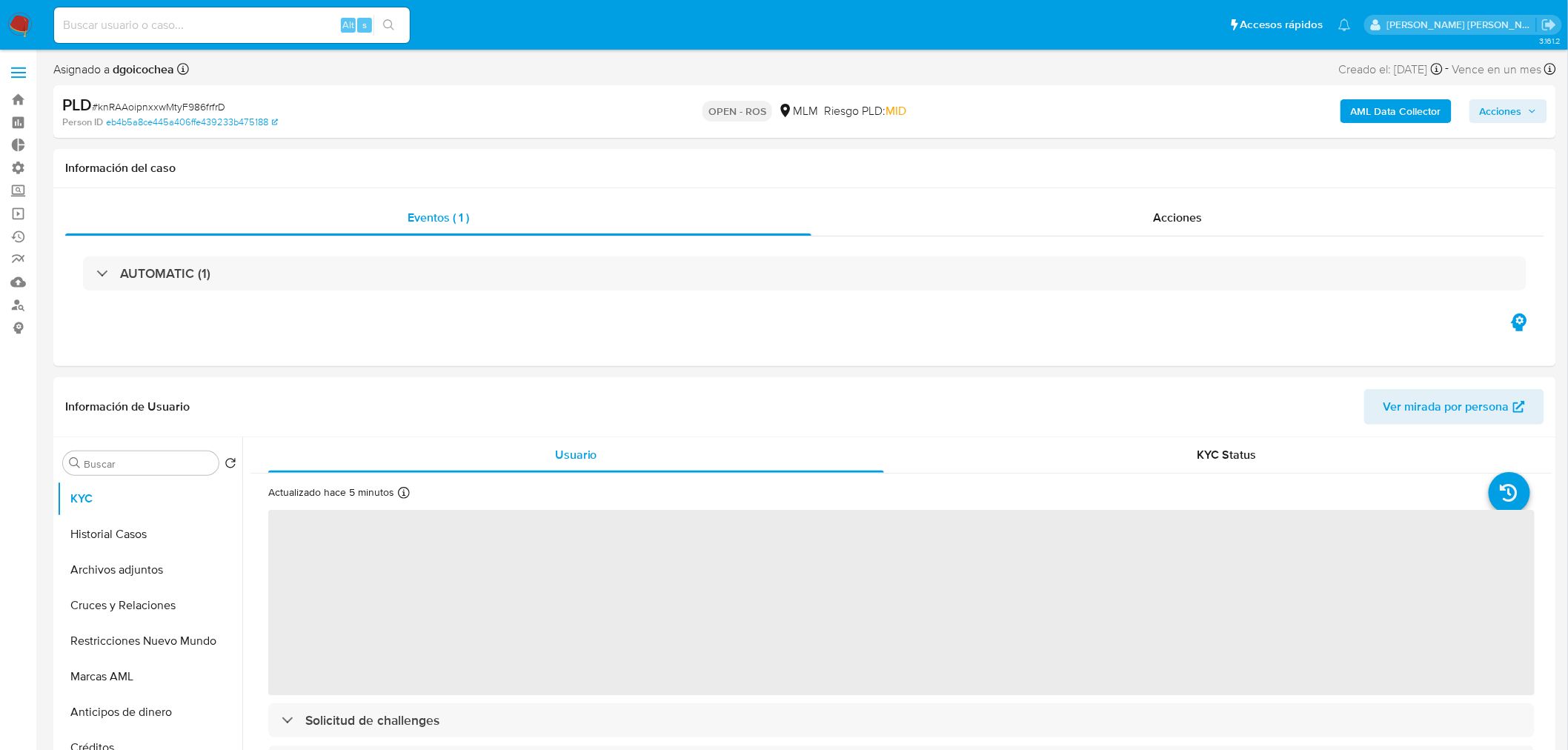
select select "10"
